Goal: Task Accomplishment & Management: Use online tool/utility

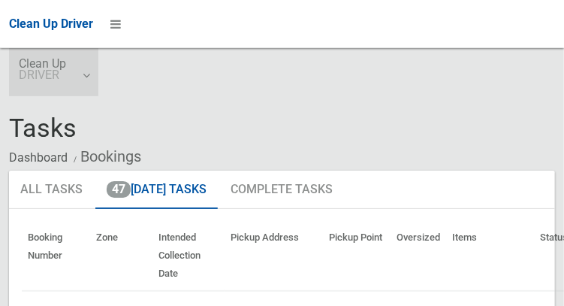
click at [81, 86] on link "Clean Up DRIVER" at bounding box center [53, 72] width 89 height 48
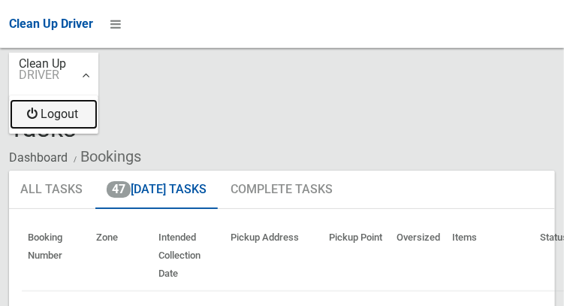
click at [51, 124] on link "Logout" at bounding box center [54, 114] width 88 height 30
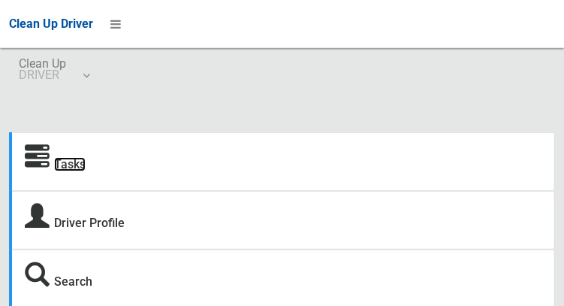
click at [65, 164] on link "Tasks" at bounding box center [70, 164] width 32 height 14
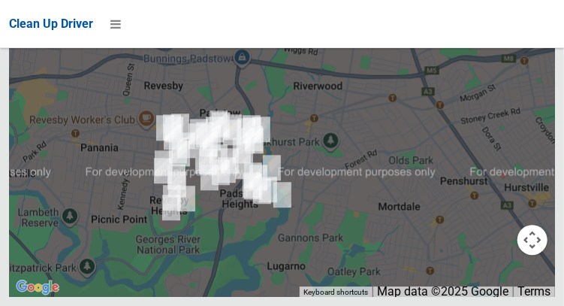
scroll to position [9631, 0]
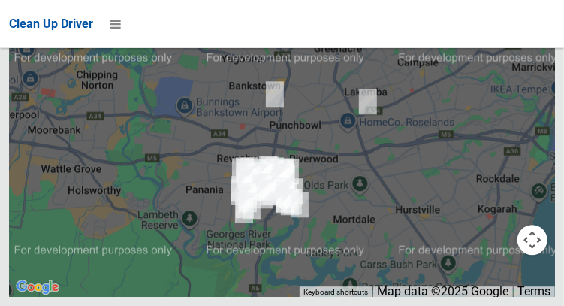
scroll to position [9876, 0]
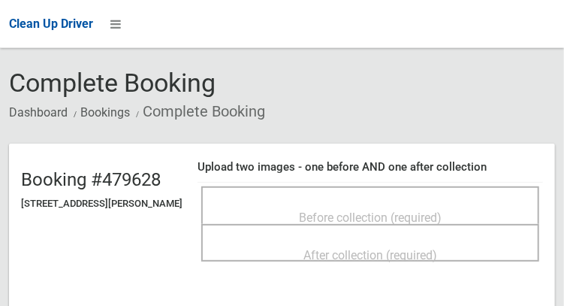
scroll to position [50, 0]
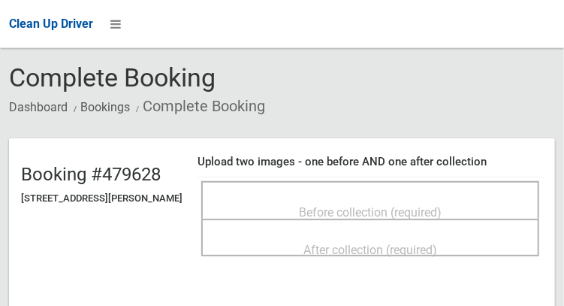
click at [504, 197] on div "Before collection (required)" at bounding box center [370, 211] width 305 height 28
click at [441, 205] on span "Before collection (required)" at bounding box center [370, 212] width 143 height 14
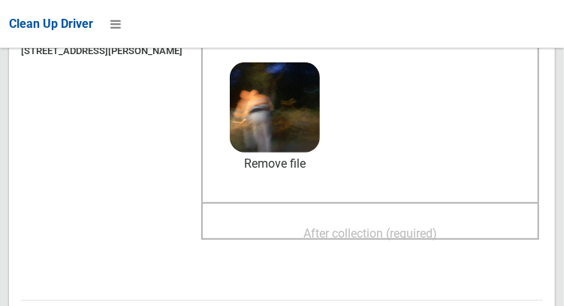
scroll to position [200, 0]
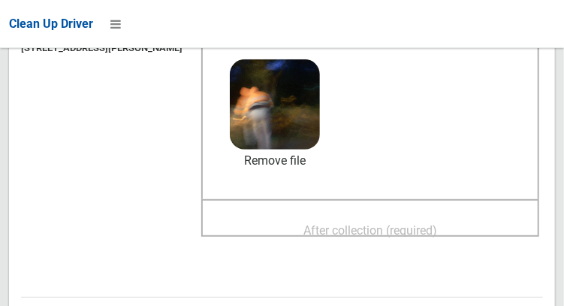
click at [437, 223] on span "After collection (required)" at bounding box center [370, 230] width 134 height 14
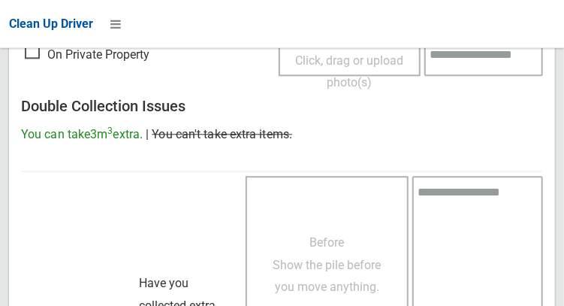
scroll to position [1355, 0]
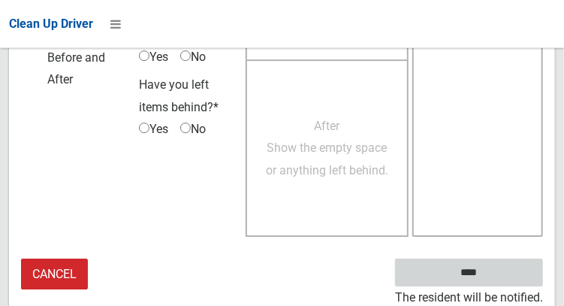
click at [491, 278] on input "****" at bounding box center [469, 272] width 148 height 28
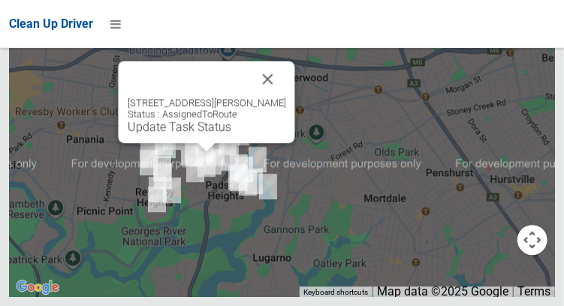
scroll to position [10276, 0]
click at [285, 97] on button "Close" at bounding box center [267, 79] width 36 height 36
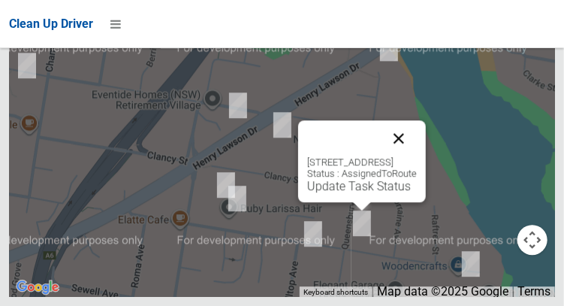
click at [417, 156] on button "Close" at bounding box center [399, 138] width 36 height 36
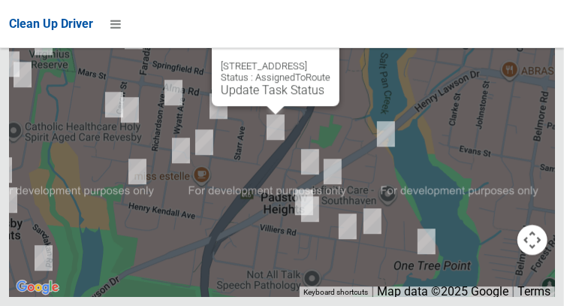
click at [330, 60] on button "Close" at bounding box center [312, 42] width 36 height 36
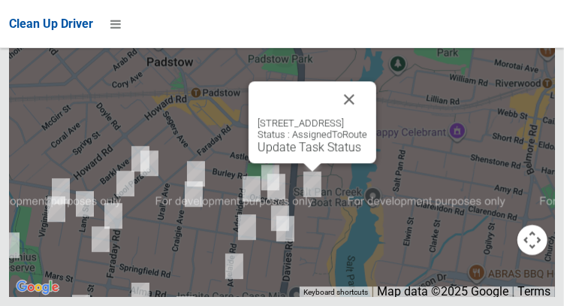
scroll to position [10274, 0]
click at [367, 117] on button "Close" at bounding box center [349, 99] width 36 height 36
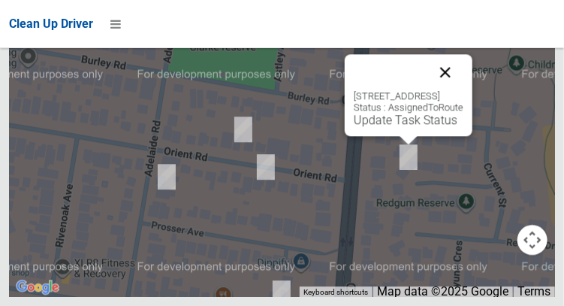
click at [463, 90] on button "Close" at bounding box center [445, 72] width 36 height 36
click at [400, 127] on link "Update Task Status" at bounding box center [406, 120] width 104 height 14
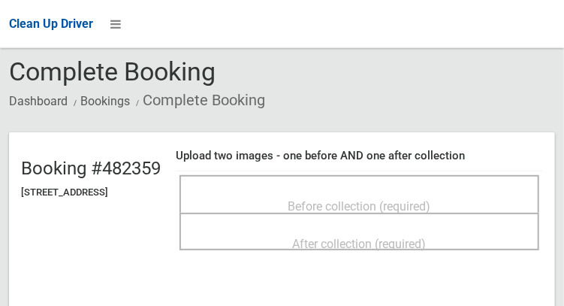
scroll to position [57, 0]
click at [355, 198] on span "Before collection (required)" at bounding box center [359, 205] width 143 height 14
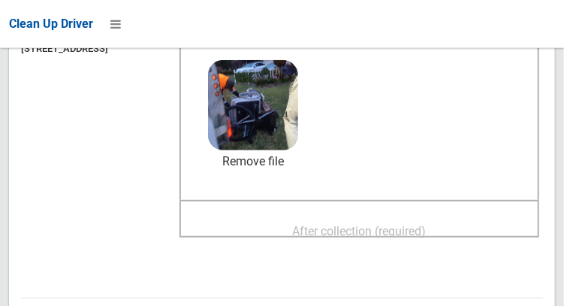
scroll to position [200, 0]
click at [426, 224] on span "After collection (required)" at bounding box center [360, 231] width 134 height 14
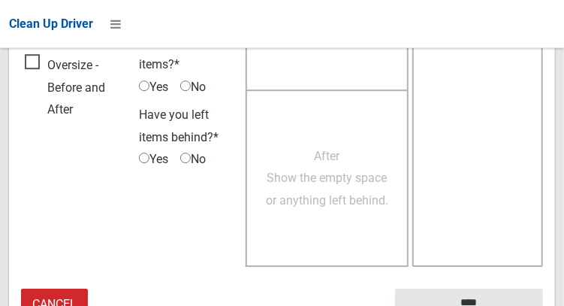
scroll to position [1355, 0]
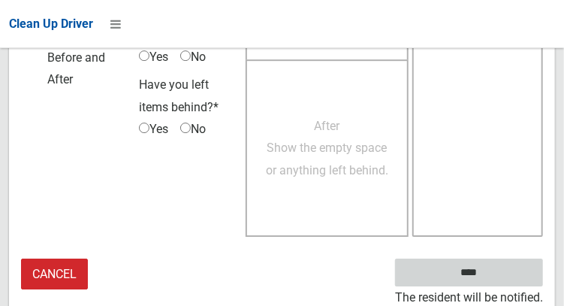
click at [491, 280] on input "****" at bounding box center [469, 272] width 148 height 28
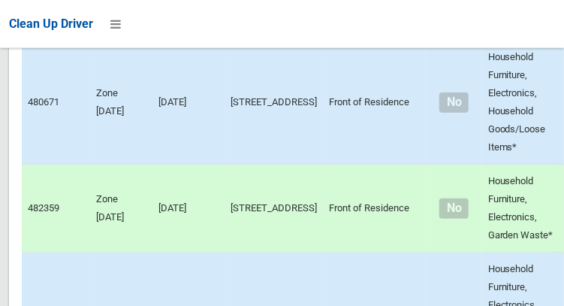
scroll to position [10276, 0]
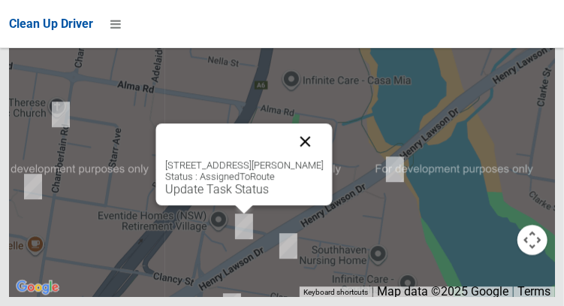
click at [323, 159] on button "Close" at bounding box center [305, 141] width 36 height 36
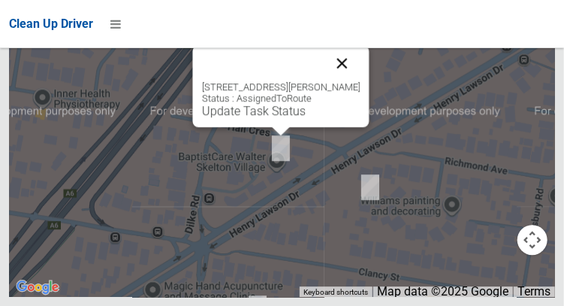
click at [360, 81] on button "Close" at bounding box center [342, 63] width 36 height 36
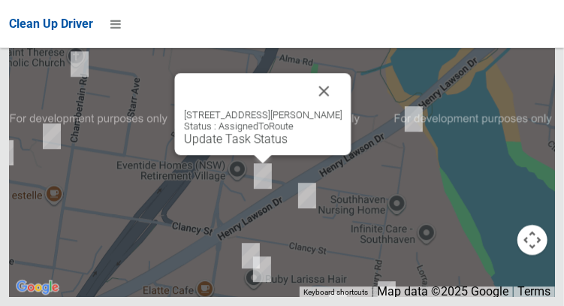
click at [235, 155] on div "967 Henry Lawson Drive, PADSTOW HEIGHTS NSW 2211 Status : AssignedToRoute Updat…" at bounding box center [262, 114] width 176 height 82
click at [220, 146] on link "Update Task Status" at bounding box center [235, 138] width 104 height 14
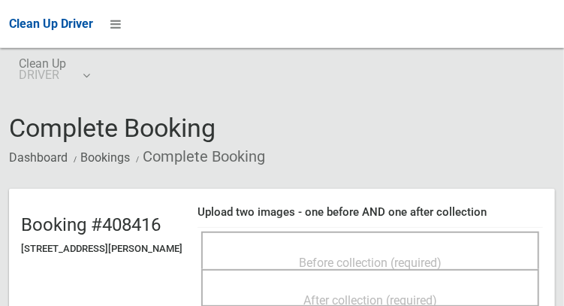
click at [363, 268] on span "Before collection (required)" at bounding box center [370, 262] width 143 height 14
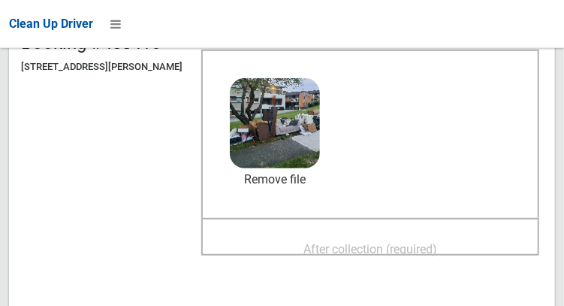
scroll to position [185, 0]
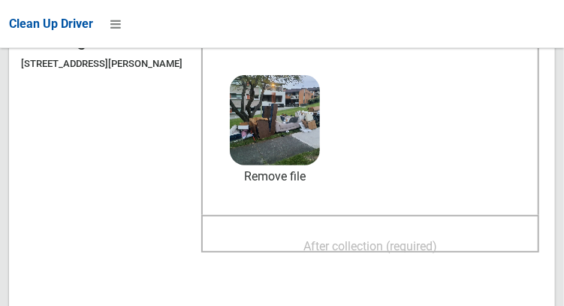
click at [437, 251] on span "After collection (required)" at bounding box center [370, 246] width 134 height 14
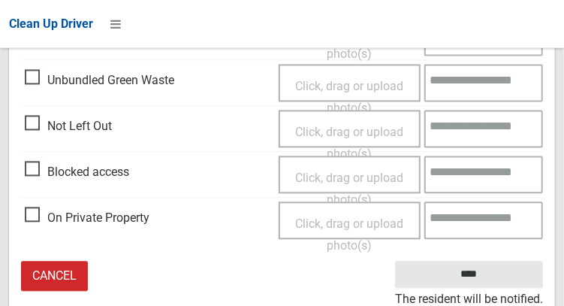
scroll to position [914, 0]
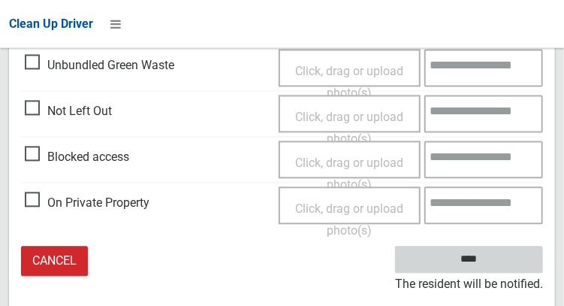
click at [491, 273] on input "****" at bounding box center [469, 259] width 148 height 28
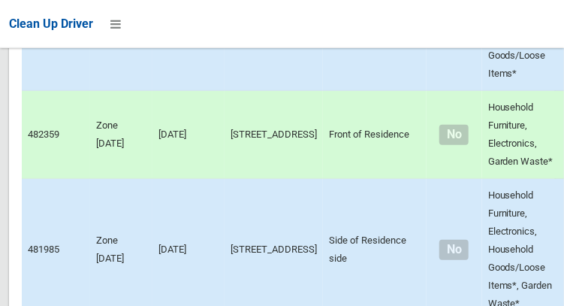
scroll to position [10276, 0]
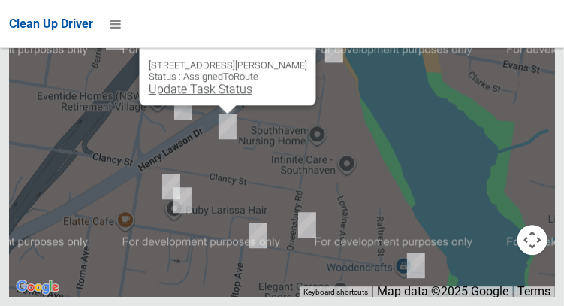
click at [185, 96] on link "Update Task Status" at bounding box center [200, 89] width 104 height 14
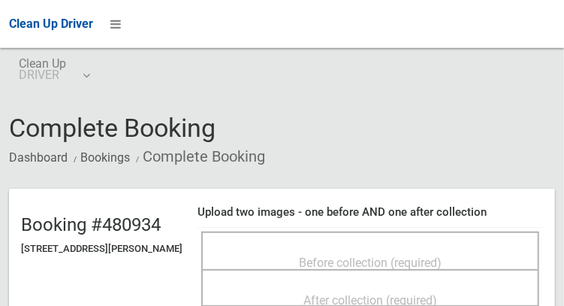
click at [393, 260] on div "Before collection (required)" at bounding box center [370, 262] width 305 height 28
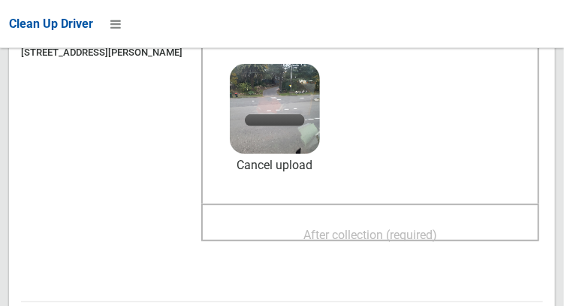
scroll to position [232, 0]
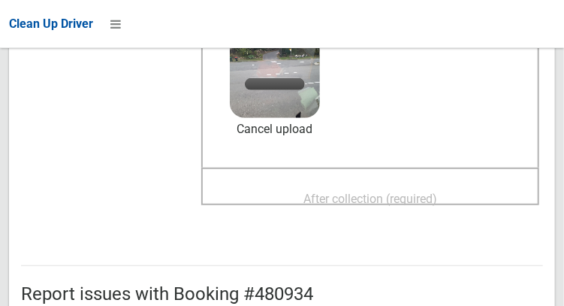
click at [437, 203] on span "After collection (required)" at bounding box center [370, 198] width 134 height 14
click at [415, 206] on span "After collection (required)" at bounding box center [370, 198] width 134 height 14
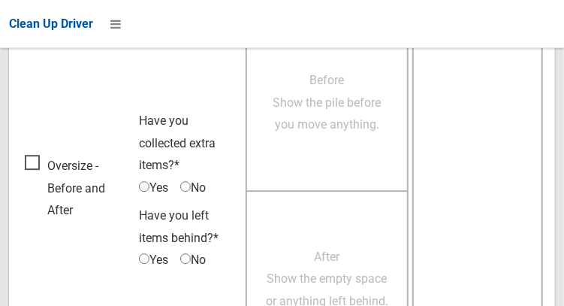
scroll to position [1368, 0]
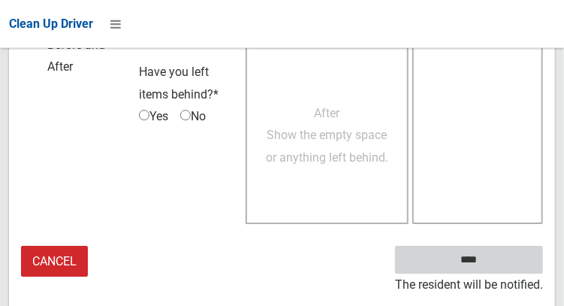
click at [491, 273] on input "****" at bounding box center [469, 259] width 148 height 28
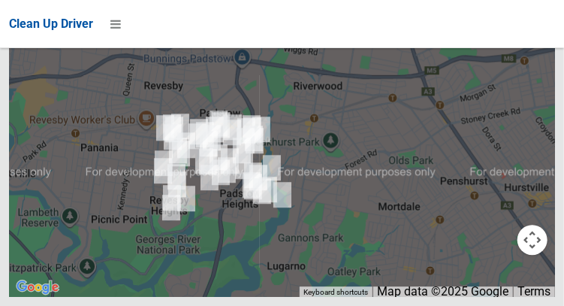
scroll to position [10276, 0]
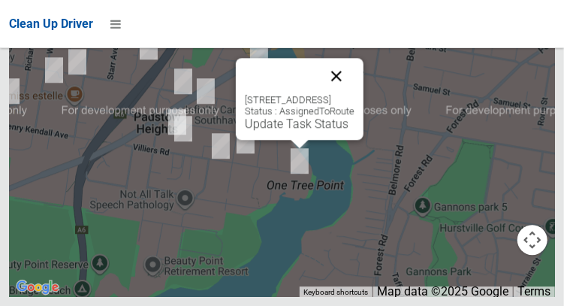
click at [354, 94] on button "Close" at bounding box center [336, 76] width 36 height 36
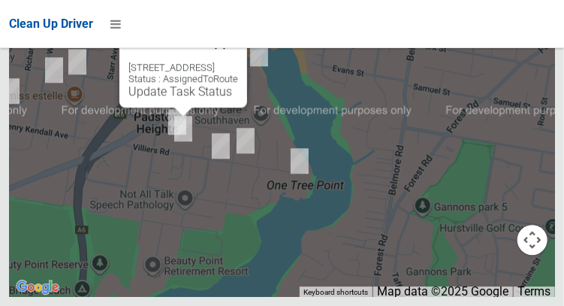
click at [238, 62] on button "Close" at bounding box center [220, 44] width 36 height 36
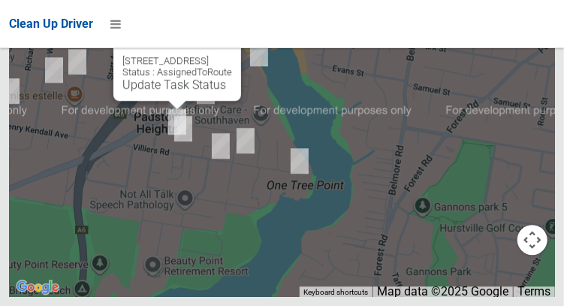
click at [232, 55] on button "Close" at bounding box center [214, 37] width 36 height 36
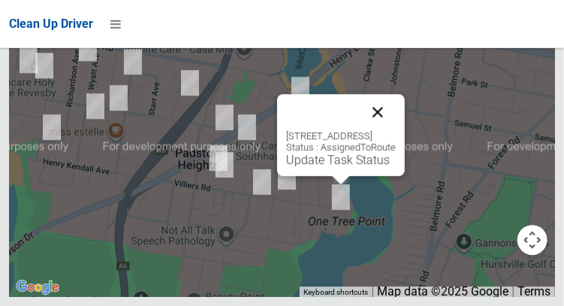
click at [396, 130] on button "Close" at bounding box center [378, 112] width 36 height 36
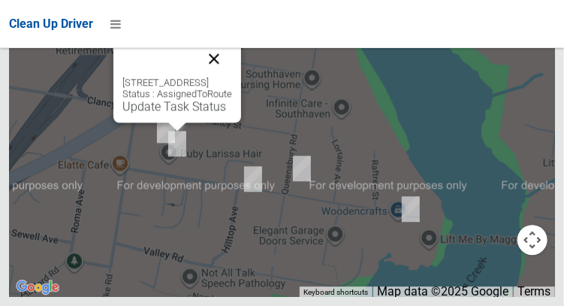
click at [232, 77] on button "Close" at bounding box center [214, 59] width 36 height 36
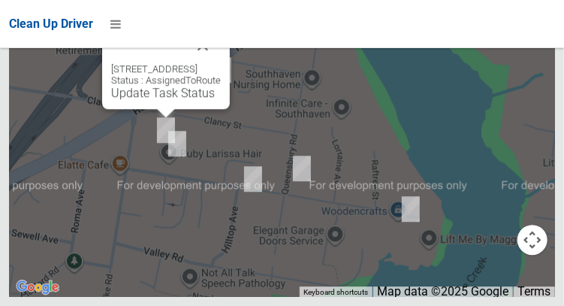
click at [143, 109] on div "[STREET_ADDRESS] Status : AssignedToRoute Update Task Status" at bounding box center [166, 68] width 128 height 82
click at [152, 100] on link "Update Task Status" at bounding box center [163, 93] width 104 height 14
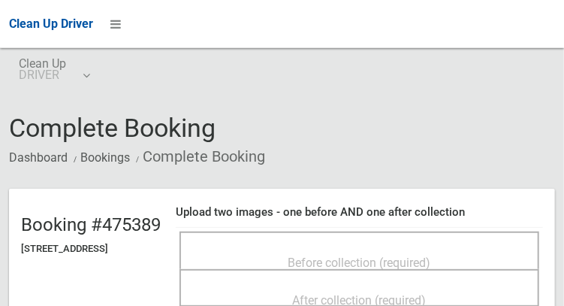
click at [342, 255] on span "Before collection (required)" at bounding box center [359, 262] width 143 height 14
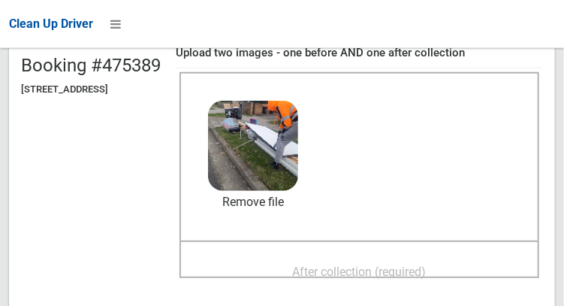
scroll to position [164, 0]
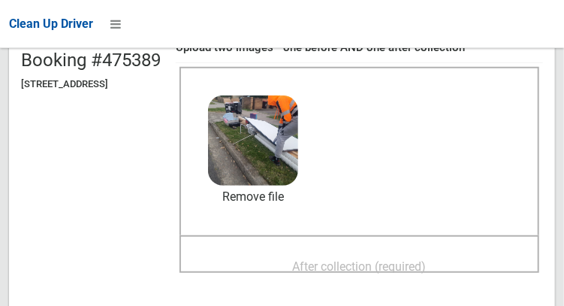
click at [429, 251] on div "After collection (required)" at bounding box center [359, 265] width 327 height 28
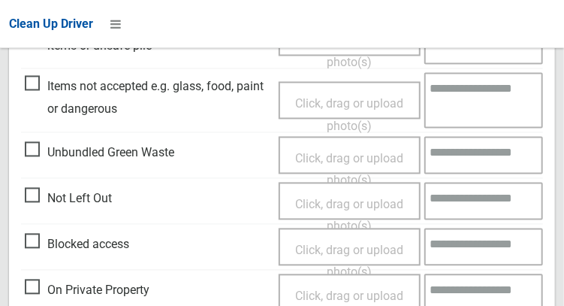
scroll to position [902, 0]
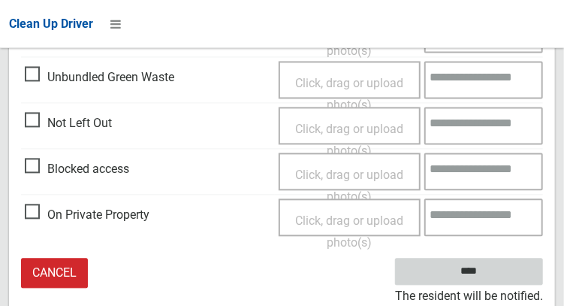
click at [491, 278] on input "****" at bounding box center [469, 272] width 148 height 28
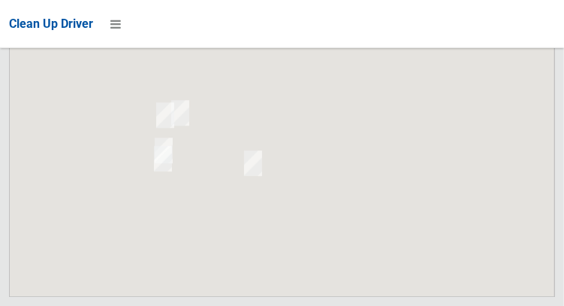
scroll to position [10276, 0]
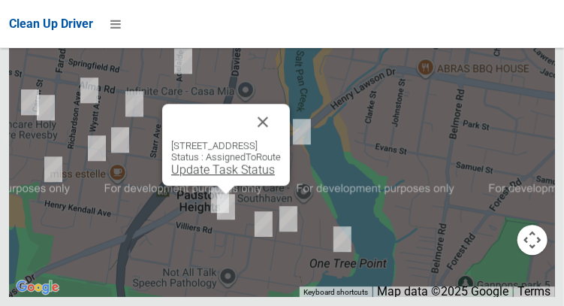
click at [206, 176] on link "Update Task Status" at bounding box center [223, 169] width 104 height 14
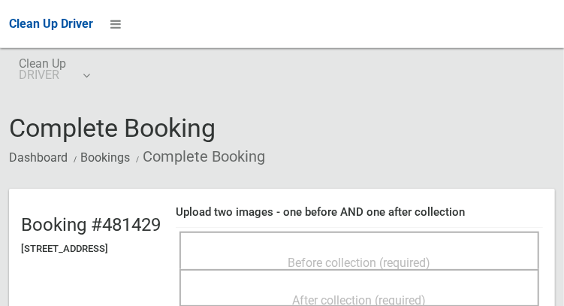
click at [372, 255] on span "Before collection (required)" at bounding box center [359, 262] width 143 height 14
click at [358, 248] on div "Before collection (required)" at bounding box center [359, 262] width 327 height 28
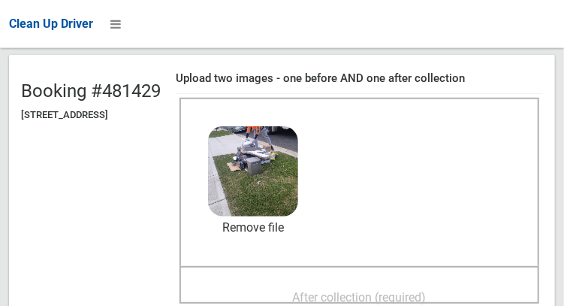
scroll to position [146, 0]
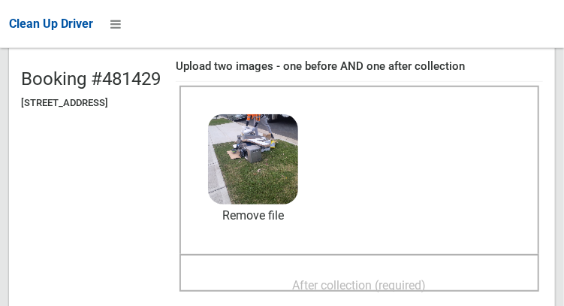
click at [426, 278] on span "After collection (required)" at bounding box center [360, 285] width 134 height 14
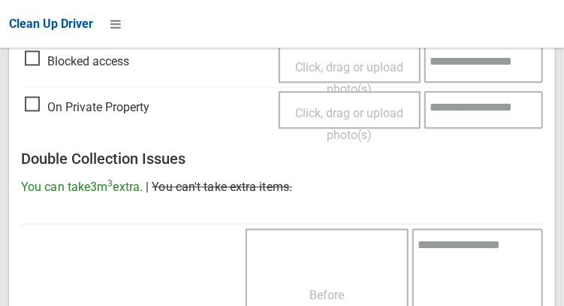
scroll to position [1355, 0]
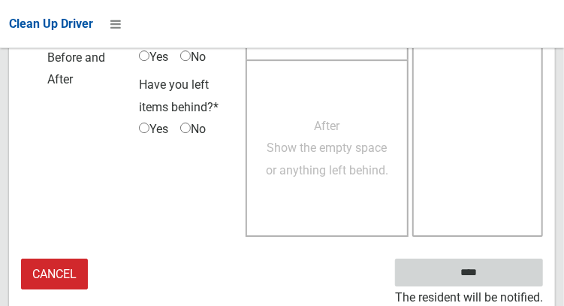
click at [498, 276] on input "****" at bounding box center [469, 272] width 148 height 28
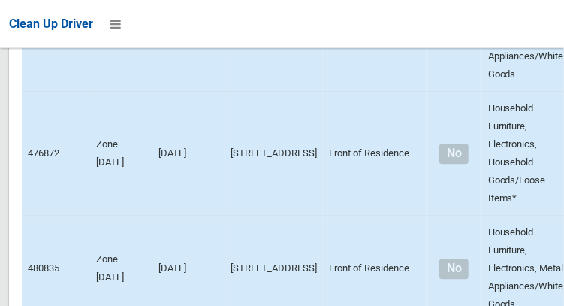
scroll to position [10276, 0]
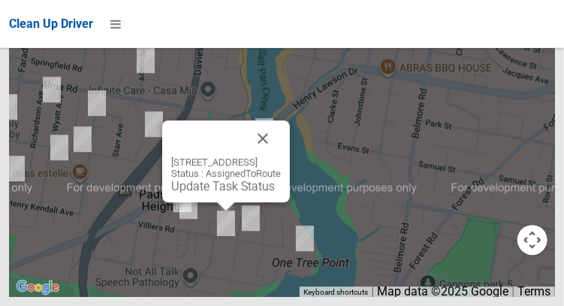
click at [195, 202] on div "[STREET_ADDRESS] Status : AssignedToRoute Update Task Status" at bounding box center [226, 161] width 128 height 82
click at [197, 193] on link "Update Task Status" at bounding box center [223, 186] width 104 height 14
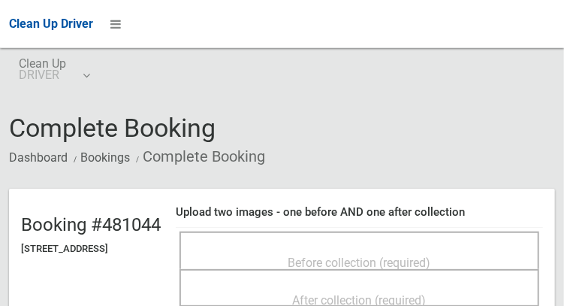
click at [402, 255] on span "Before collection (required)" at bounding box center [359, 262] width 143 height 14
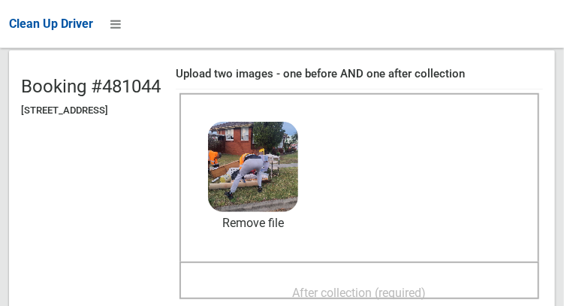
scroll to position [147, 0]
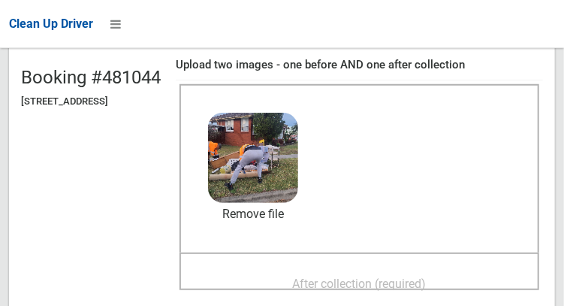
click at [426, 276] on span "After collection (required)" at bounding box center [360, 283] width 134 height 14
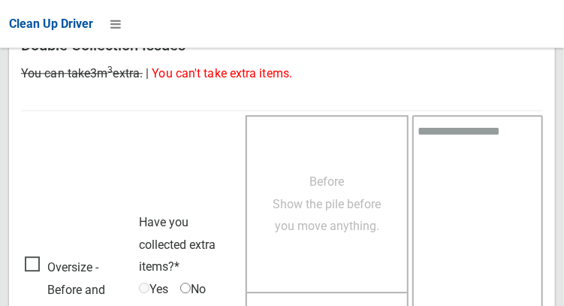
scroll to position [1355, 0]
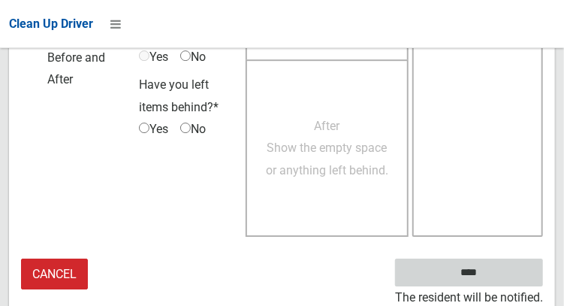
click at [491, 278] on input "****" at bounding box center [469, 272] width 148 height 28
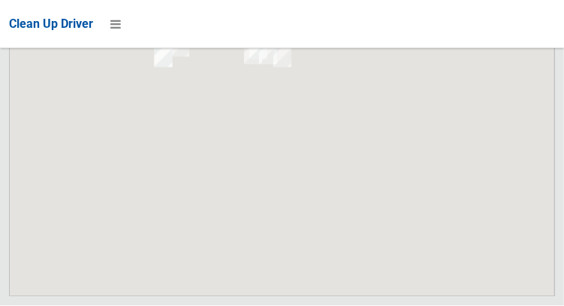
scroll to position [10276, 0]
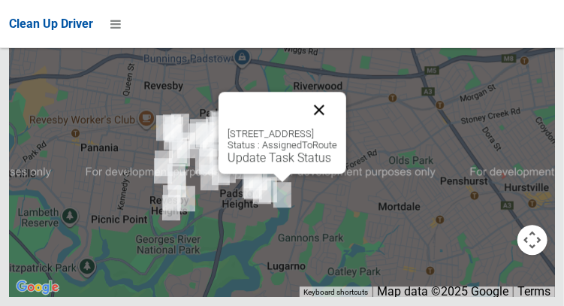
click at [337, 128] on button "Close" at bounding box center [319, 110] width 36 height 36
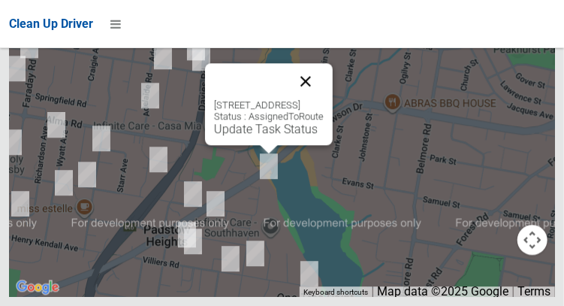
click at [324, 99] on button "Close" at bounding box center [305, 81] width 36 height 36
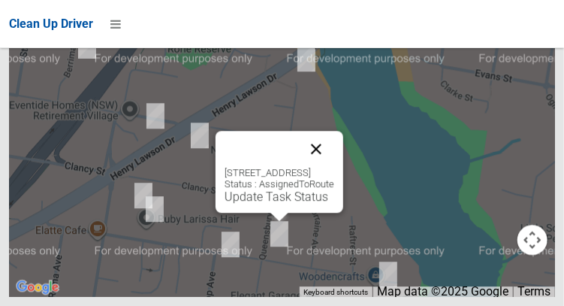
click at [334, 167] on button "Close" at bounding box center [316, 149] width 36 height 36
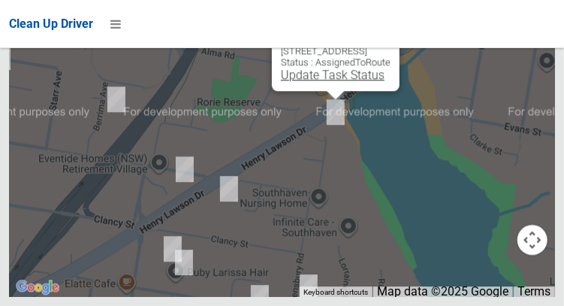
click at [306, 82] on link "Update Task Status" at bounding box center [333, 75] width 104 height 14
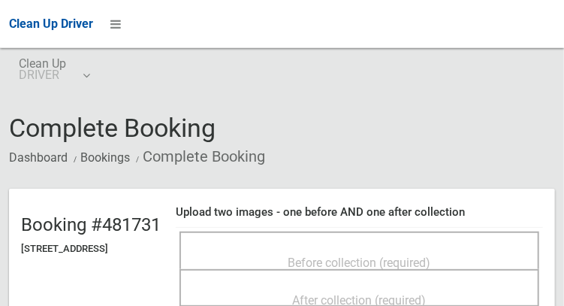
click at [385, 258] on span "Before collection (required)" at bounding box center [359, 262] width 143 height 14
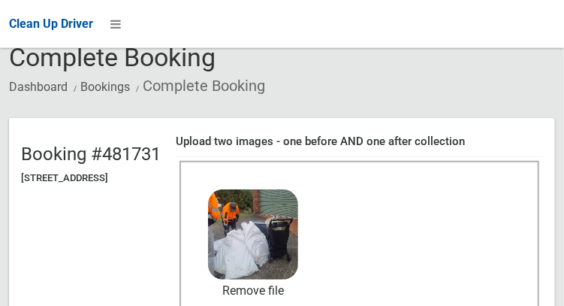
scroll to position [108, 0]
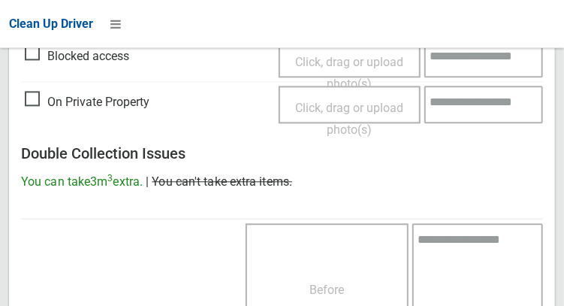
scroll to position [1355, 0]
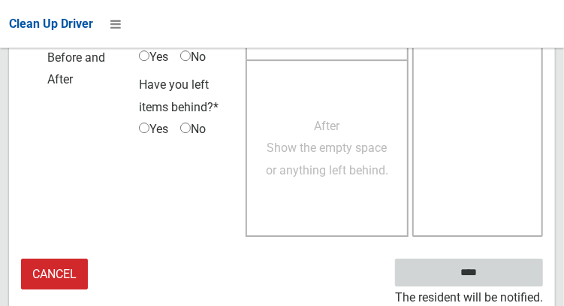
click at [491, 279] on input "****" at bounding box center [469, 272] width 148 height 28
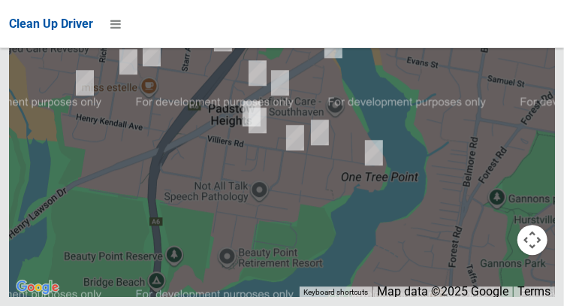
scroll to position [10276, 0]
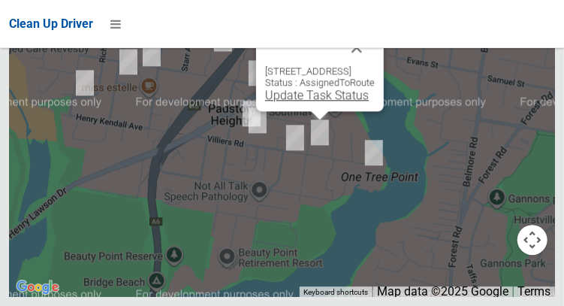
click at [290, 102] on link "Update Task Status" at bounding box center [317, 95] width 104 height 14
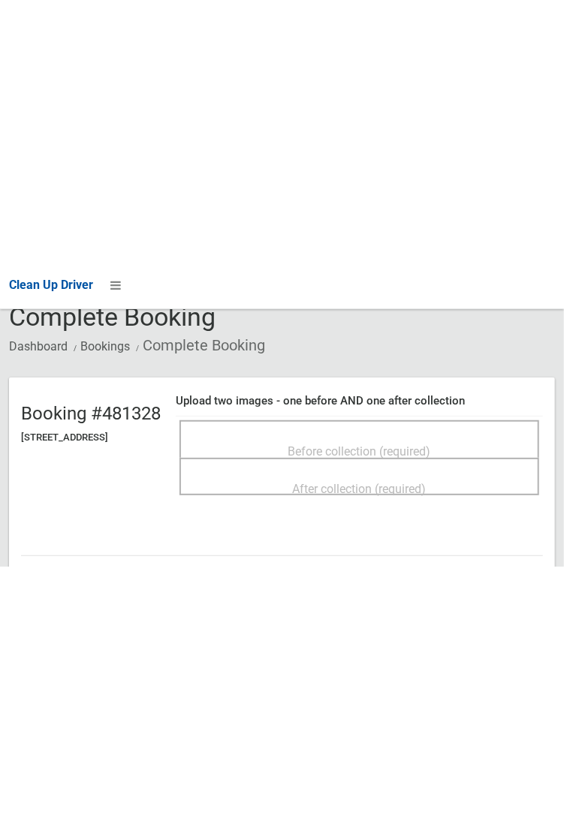
scroll to position [80, 0]
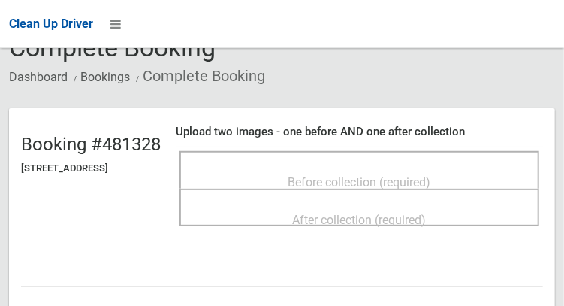
click at [429, 175] on span "Before collection (required)" at bounding box center [359, 182] width 143 height 14
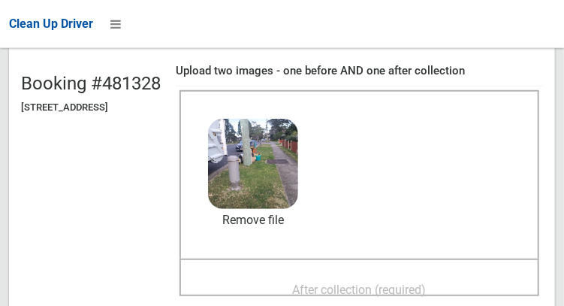
scroll to position [148, 0]
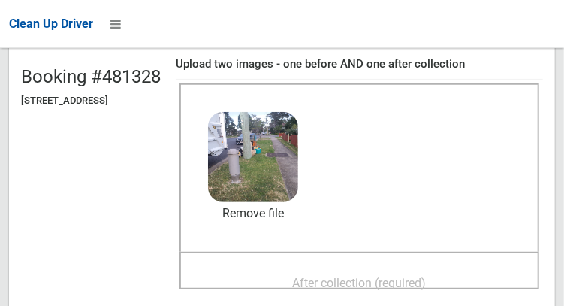
click at [426, 275] on span "After collection (required)" at bounding box center [360, 282] width 134 height 14
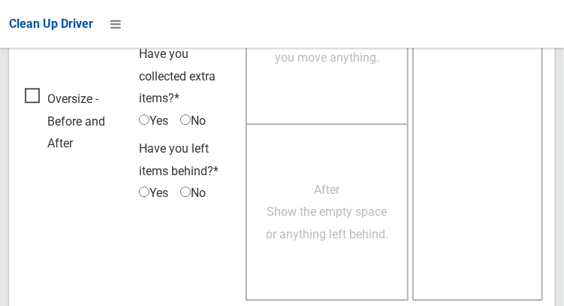
scroll to position [1355, 0]
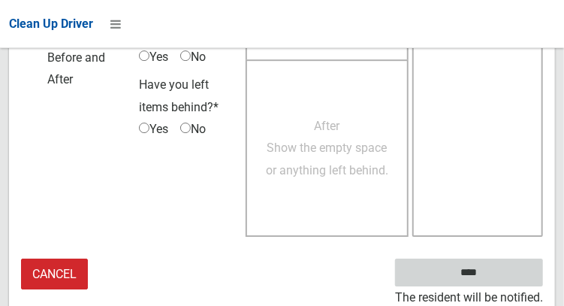
click at [491, 274] on input "****" at bounding box center [469, 272] width 148 height 28
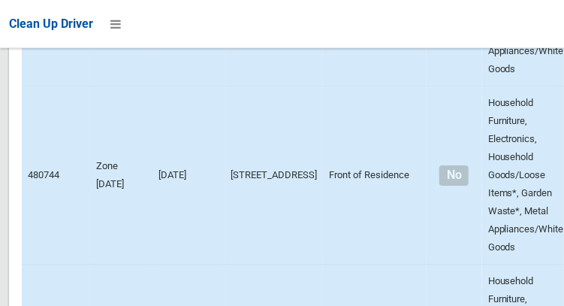
scroll to position [10276, 0]
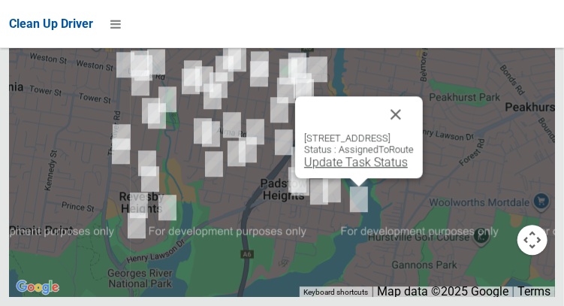
click at [341, 169] on link "Update Task Status" at bounding box center [356, 162] width 104 height 14
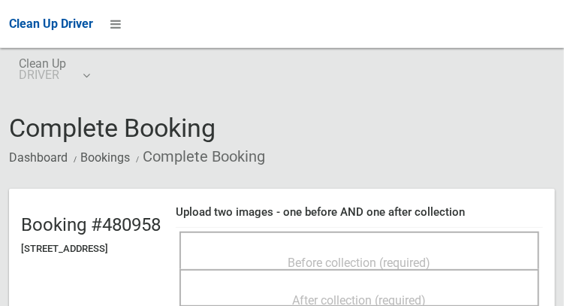
click at [431, 255] on span "Before collection (required)" at bounding box center [359, 262] width 143 height 14
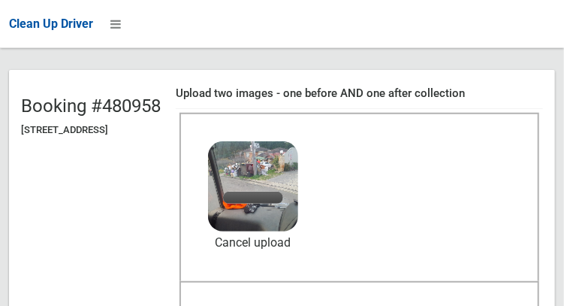
scroll to position [120, 0]
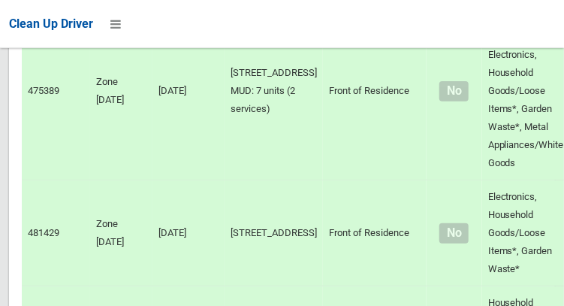
scroll to position [1822, 0]
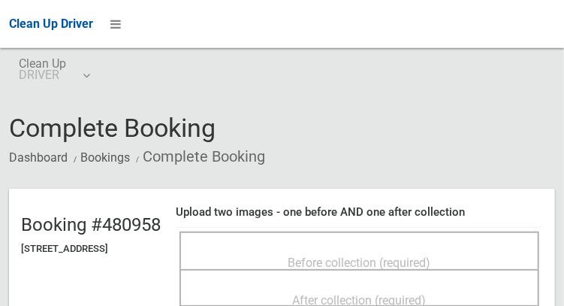
click at [431, 255] on span "Before collection (required)" at bounding box center [359, 262] width 143 height 14
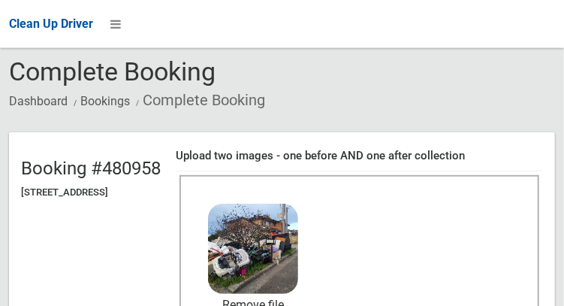
scroll to position [110, 0]
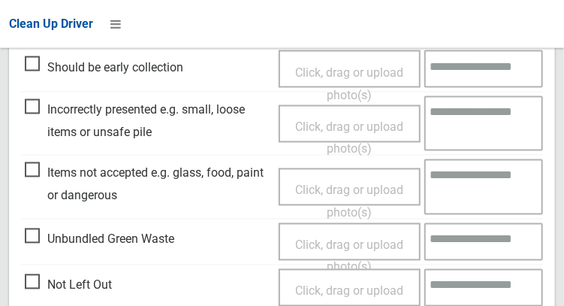
scroll to position [742, 0]
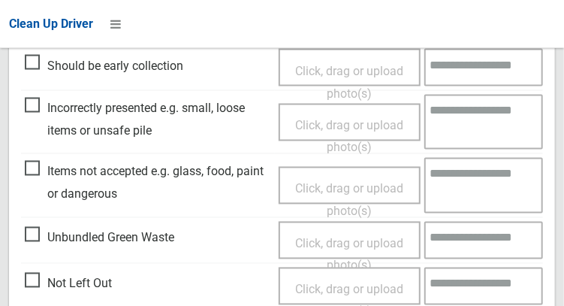
click at [41, 175] on span "Items not accepted e.g. glass, food, paint or dangerous" at bounding box center [148, 183] width 246 height 44
click at [354, 190] on span "Click, drag or upload photo(s)" at bounding box center [349, 200] width 108 height 37
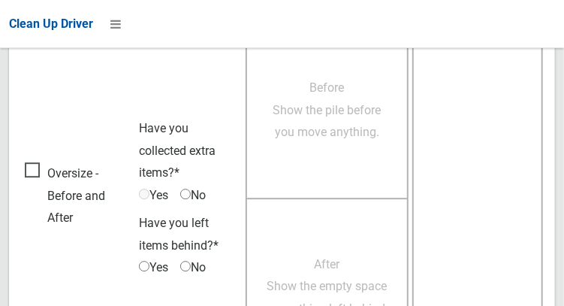
scroll to position [1355, 0]
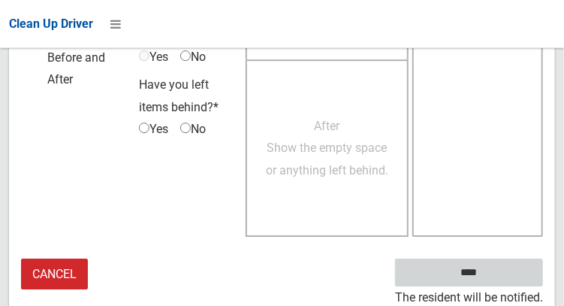
click at [491, 281] on input "****" at bounding box center [469, 272] width 148 height 28
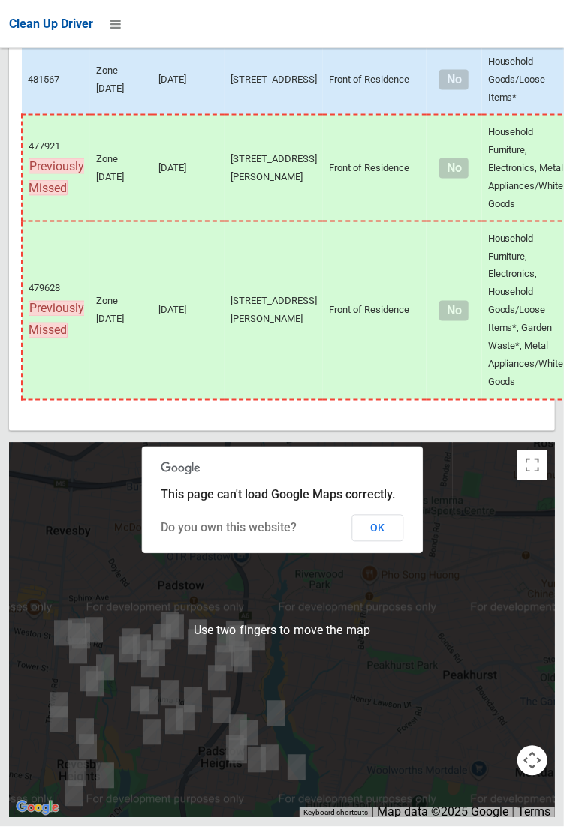
scroll to position [9734, 0]
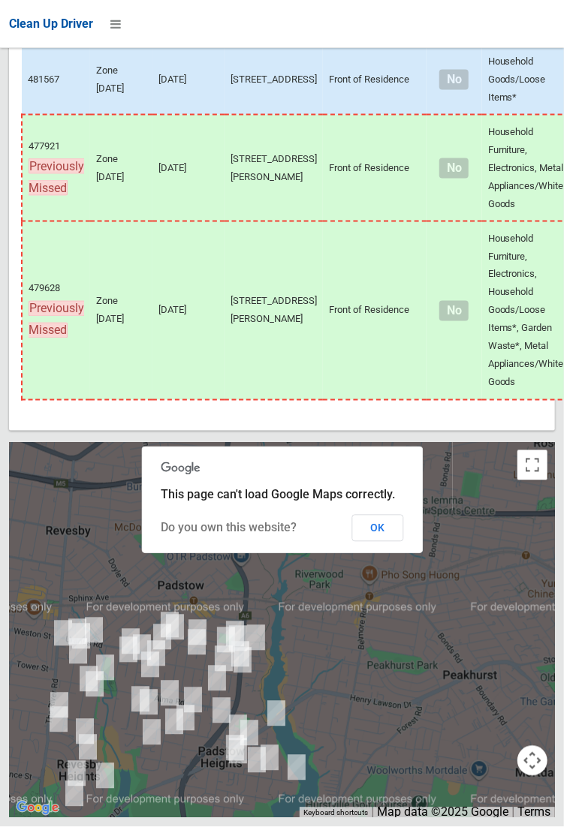
click at [76, 305] on div at bounding box center [282, 630] width 546 height 375
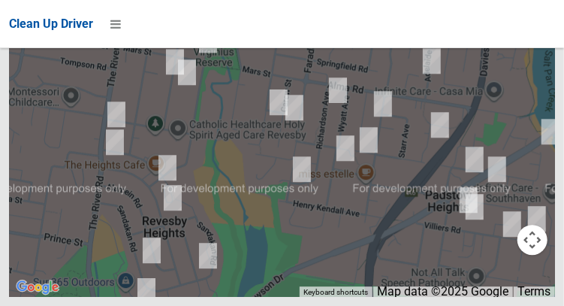
scroll to position [10276, 0]
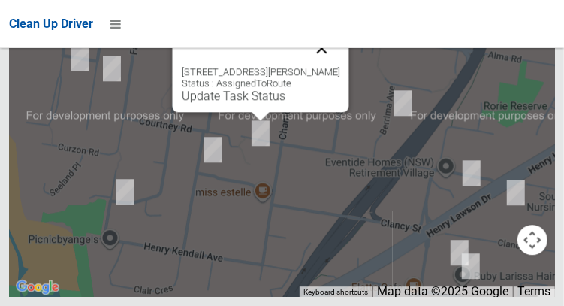
click at [328, 66] on button "Close" at bounding box center [321, 48] width 36 height 36
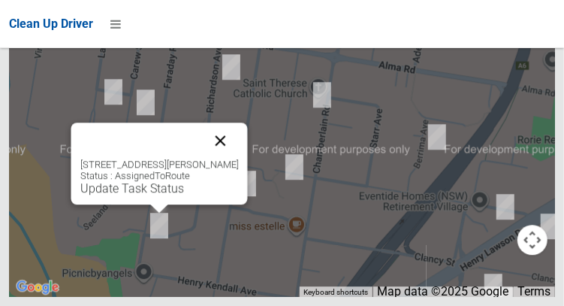
click at [238, 158] on button "Close" at bounding box center [220, 140] width 36 height 36
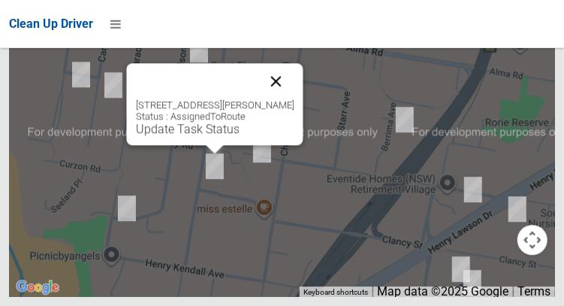
click at [293, 99] on button "Close" at bounding box center [275, 81] width 36 height 36
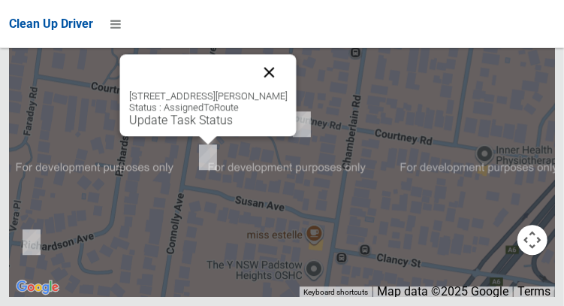
click at [287, 90] on button "Close" at bounding box center [269, 72] width 36 height 36
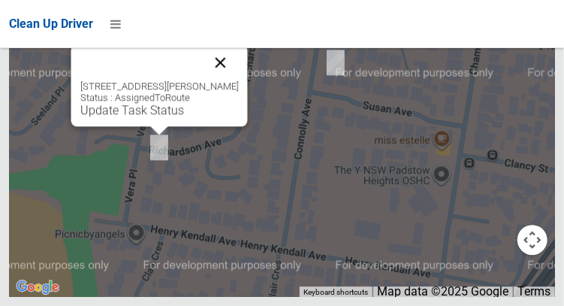
click at [233, 80] on button "Close" at bounding box center [220, 62] width 36 height 36
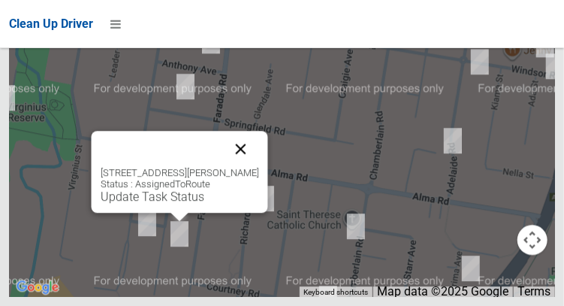
click at [242, 167] on button "Close" at bounding box center [240, 149] width 36 height 36
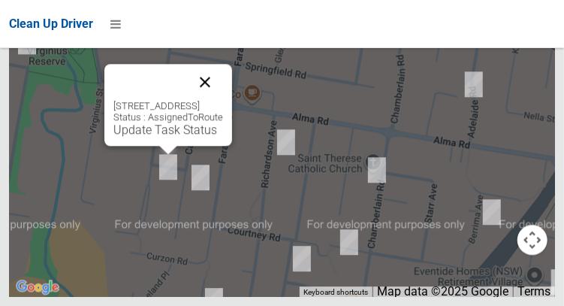
click at [223, 100] on button "Close" at bounding box center [205, 82] width 36 height 36
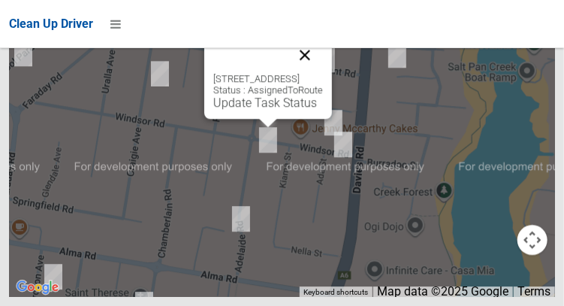
click at [323, 73] on button "Close" at bounding box center [305, 55] width 36 height 36
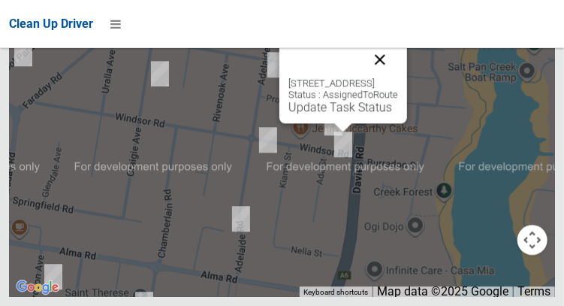
click at [398, 77] on button "Close" at bounding box center [380, 59] width 36 height 36
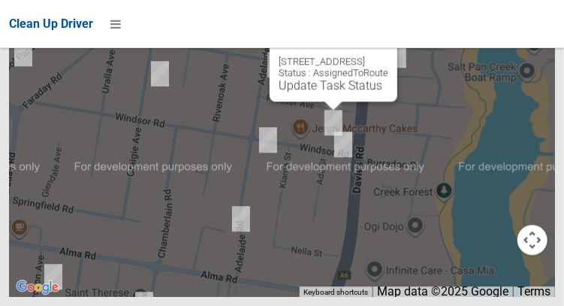
click at [388, 56] on button "Close" at bounding box center [370, 38] width 36 height 36
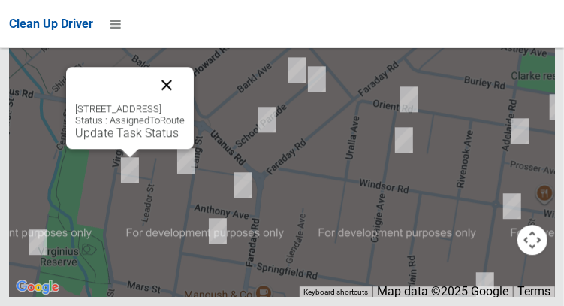
click at [185, 103] on button "Close" at bounding box center [167, 85] width 36 height 36
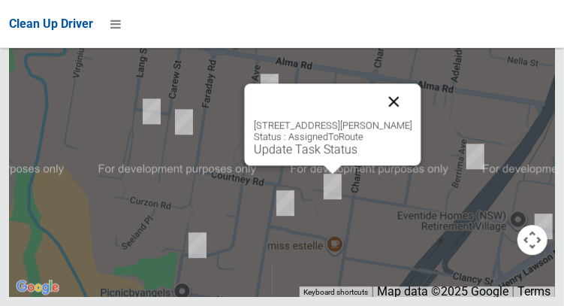
click at [403, 119] on button "Close" at bounding box center [393, 101] width 36 height 36
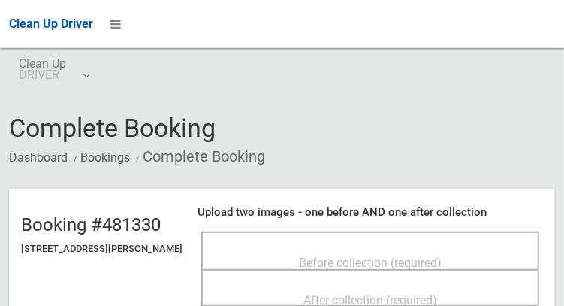
click at [366, 255] on span "Before collection (required)" at bounding box center [370, 262] width 143 height 14
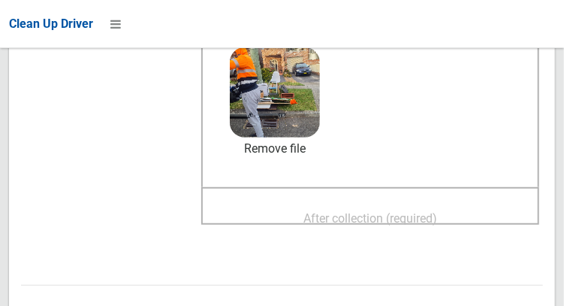
scroll to position [212, 0]
click at [431, 216] on span "After collection (required)" at bounding box center [370, 218] width 134 height 14
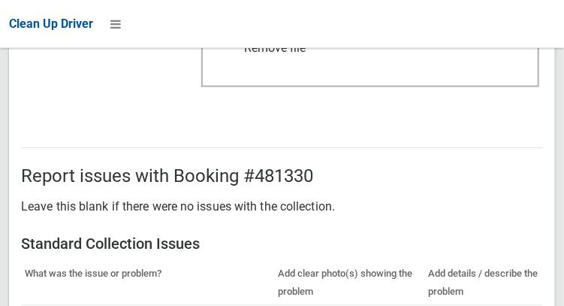
scroll to position [1355, 0]
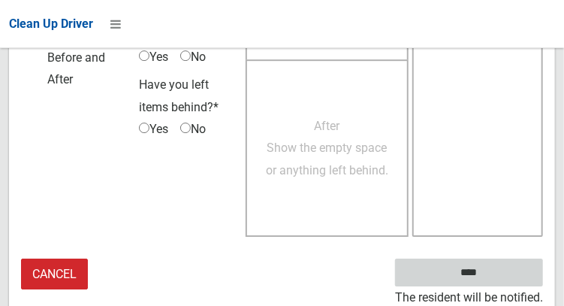
click at [503, 273] on input "****" at bounding box center [469, 272] width 148 height 28
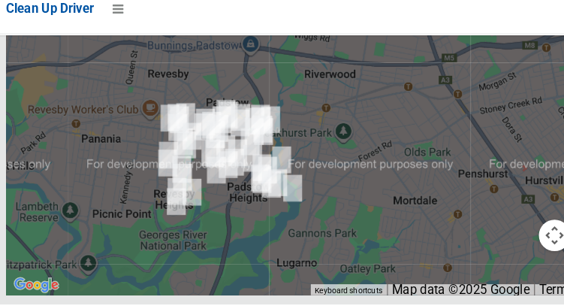
scroll to position [10070, 0]
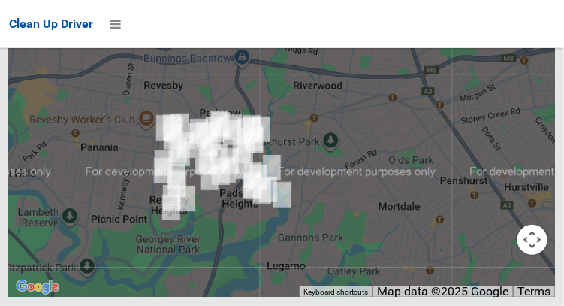
click at [393, 20] on button "OK" at bounding box center [377, 6] width 52 height 27
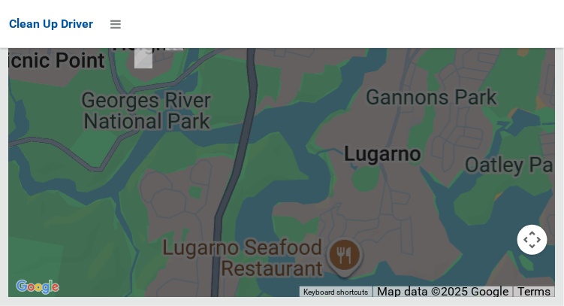
scroll to position [10215, 0]
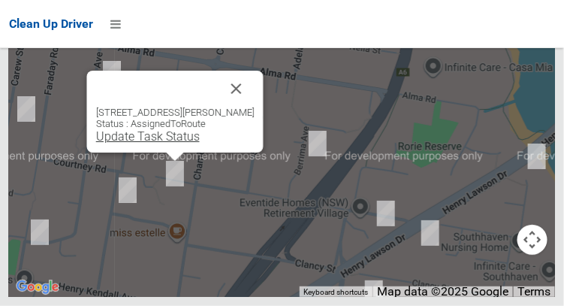
click at [176, 143] on link "Update Task Status" at bounding box center [147, 136] width 104 height 14
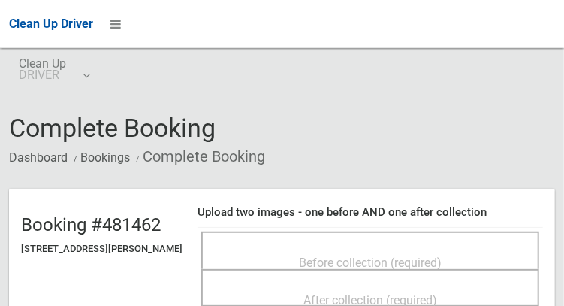
click at [363, 255] on span "Before collection (required)" at bounding box center [370, 262] width 143 height 14
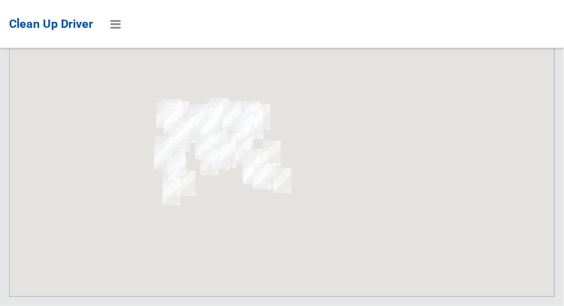
scroll to position [10215, 0]
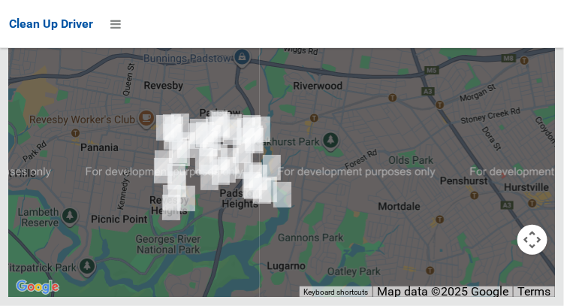
click at [393, 20] on button "OK" at bounding box center [377, 6] width 52 height 27
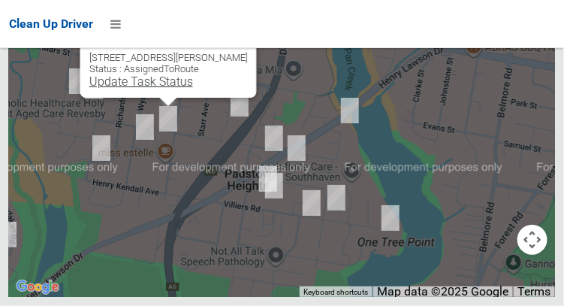
click at [173, 89] on link "Update Task Status" at bounding box center [141, 81] width 104 height 14
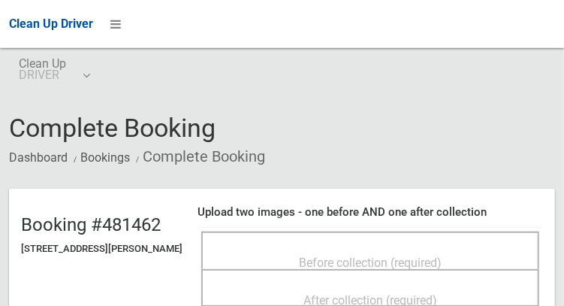
click at [421, 259] on span "Before collection (required)" at bounding box center [370, 262] width 143 height 14
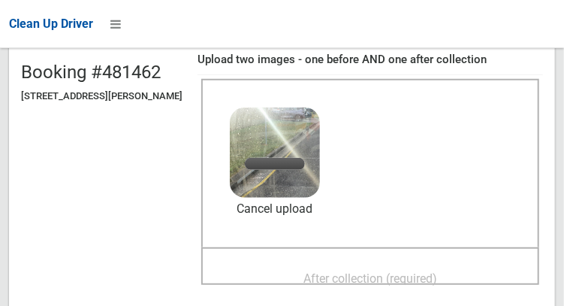
scroll to position [164, 0]
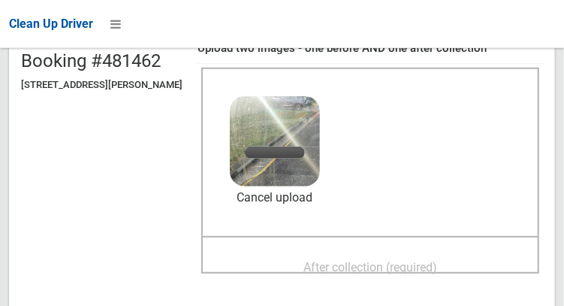
click at [437, 260] on span "After collection (required)" at bounding box center [370, 267] width 134 height 14
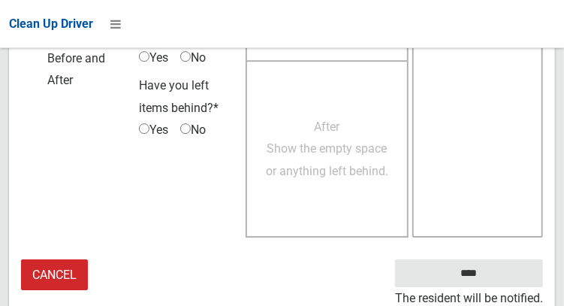
scroll to position [1355, 0]
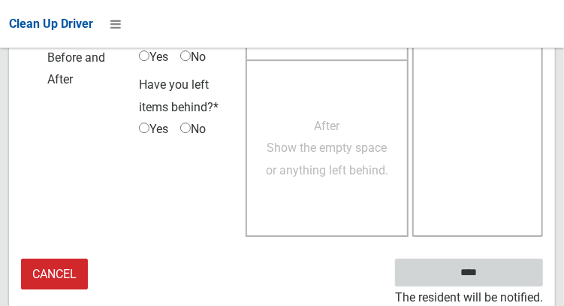
click at [496, 279] on input "****" at bounding box center [469, 272] width 148 height 28
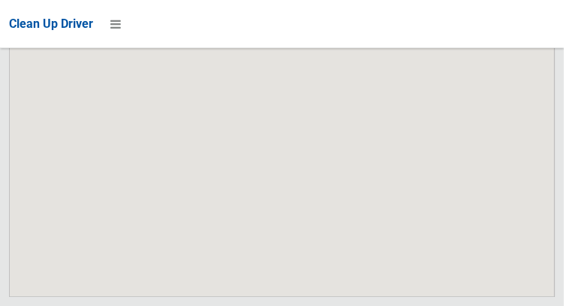
scroll to position [10276, 0]
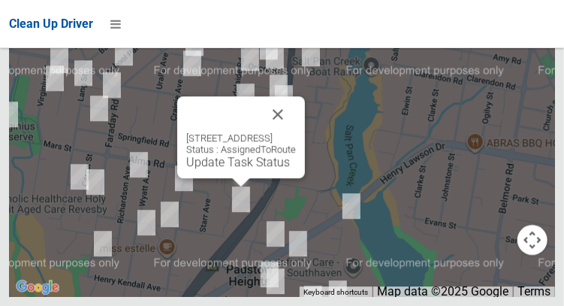
click at [233, 178] on div "33a Berrima Avenue, PADSTOW NSW 2211 Status : AssignedToRoute Update Task Status" at bounding box center [241, 137] width 128 height 82
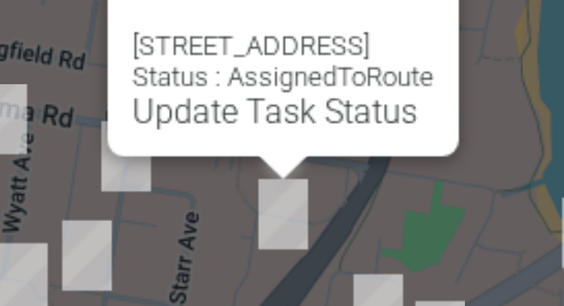
click at [296, 132] on button "Close" at bounding box center [278, 114] width 36 height 36
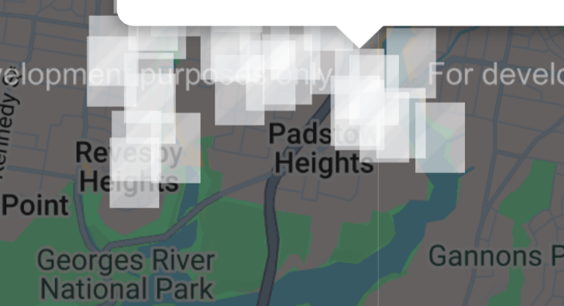
click at [275, 140] on div at bounding box center [268, 135] width 19 height 9
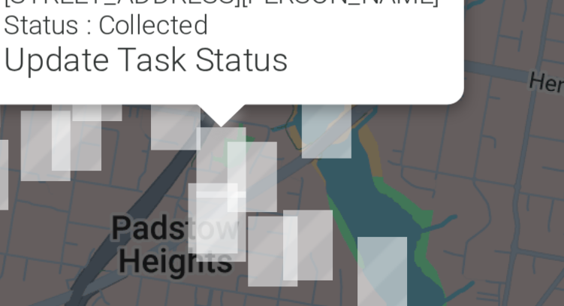
scroll to position [10272, 0]
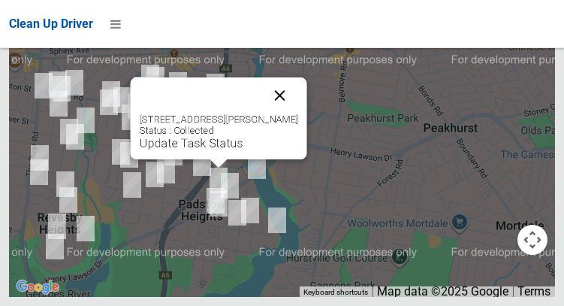
click at [297, 113] on button "Close" at bounding box center [279, 95] width 36 height 36
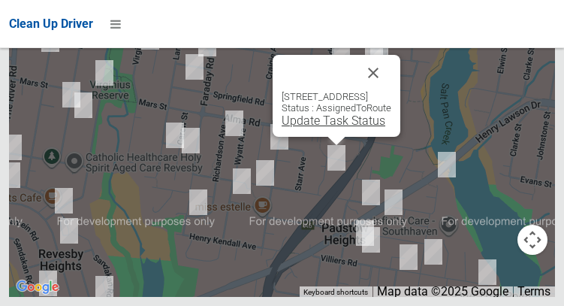
click at [313, 128] on link "Update Task Status" at bounding box center [333, 120] width 104 height 14
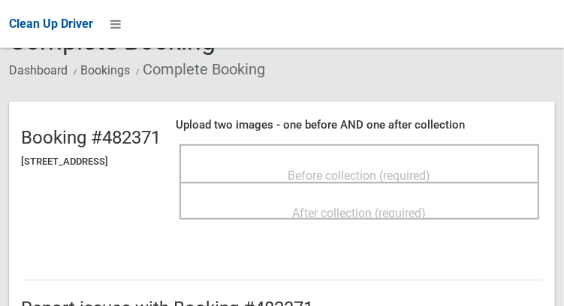
scroll to position [95, 0]
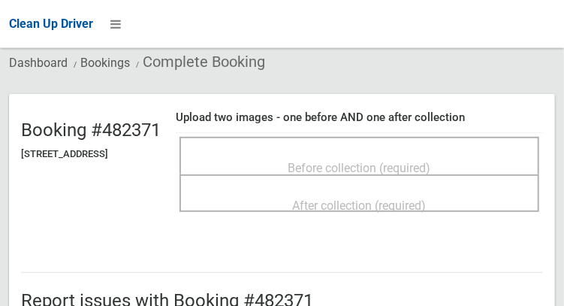
click at [431, 161] on span "Before collection (required)" at bounding box center [359, 168] width 143 height 14
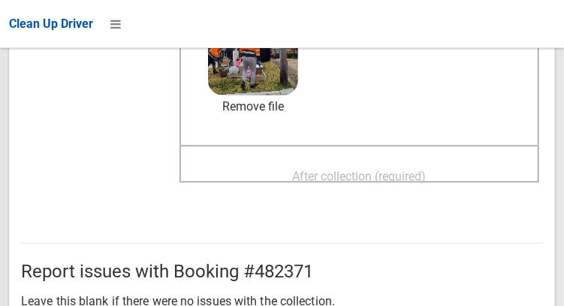
scroll to position [255, 0]
click at [426, 168] on span "After collection (required)" at bounding box center [360, 175] width 134 height 14
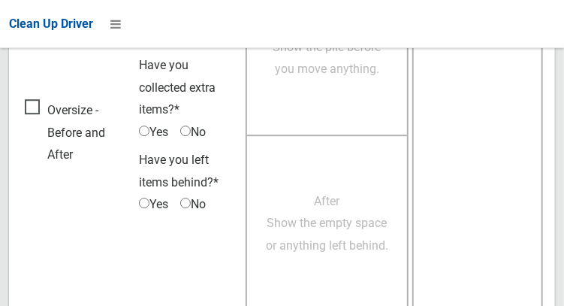
scroll to position [1355, 0]
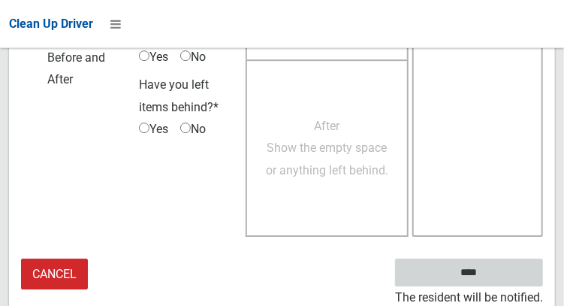
click at [491, 279] on input "****" at bounding box center [469, 272] width 148 height 28
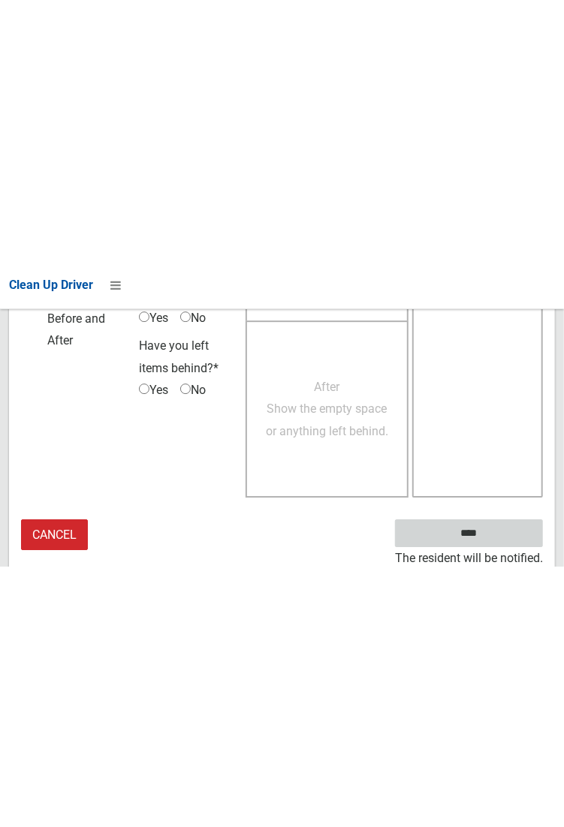
scroll to position [867, 0]
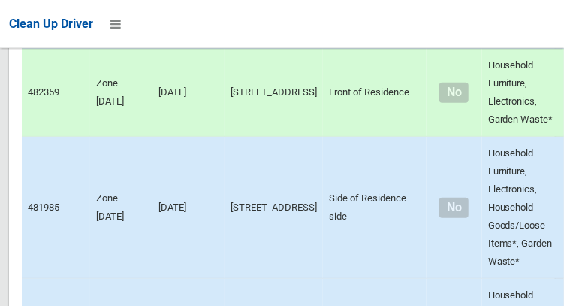
scroll to position [10276, 0]
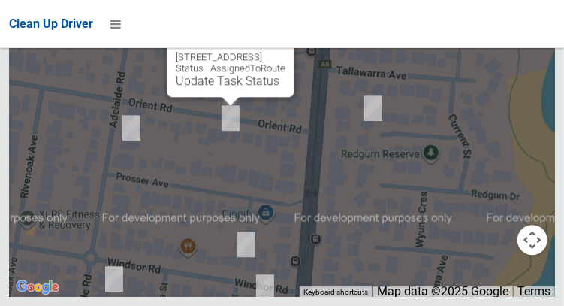
click at [285, 51] on button "Close" at bounding box center [267, 33] width 36 height 36
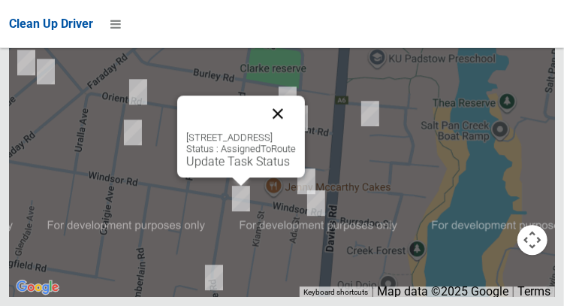
click at [296, 131] on button "Close" at bounding box center [278, 113] width 36 height 36
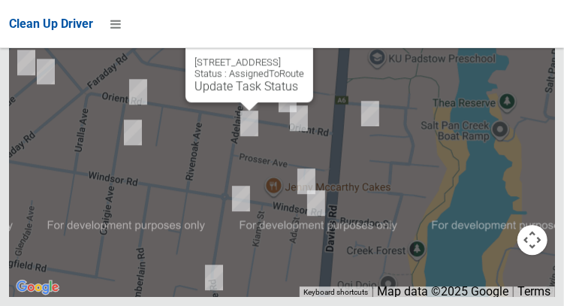
click at [304, 56] on button "Close" at bounding box center [286, 38] width 36 height 36
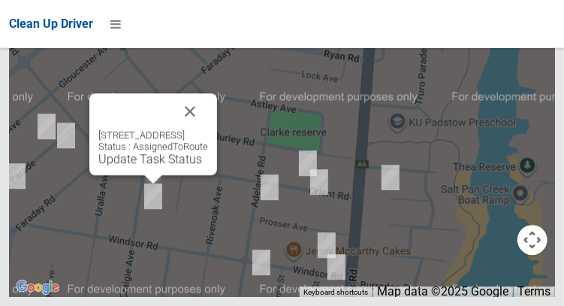
scroll to position [10261, 0]
click at [208, 129] on button "Close" at bounding box center [190, 111] width 36 height 36
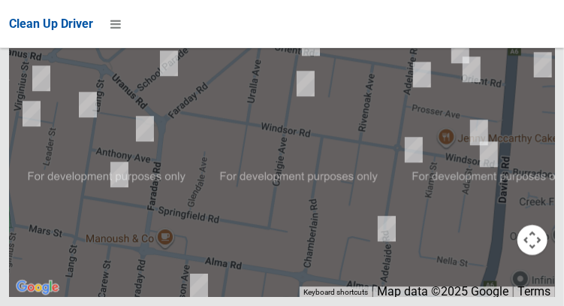
click at [393, 20] on button "OK" at bounding box center [377, 6] width 52 height 27
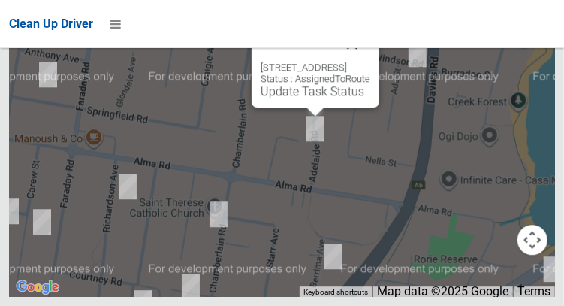
click at [370, 62] on button "Close" at bounding box center [352, 44] width 36 height 36
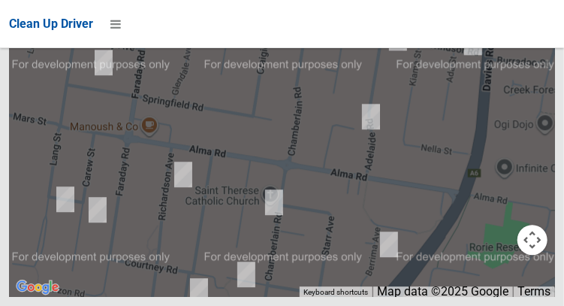
scroll to position [10276, 0]
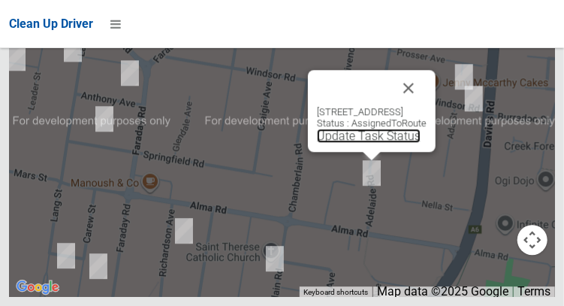
click at [377, 143] on link "Update Task Status" at bounding box center [369, 135] width 104 height 14
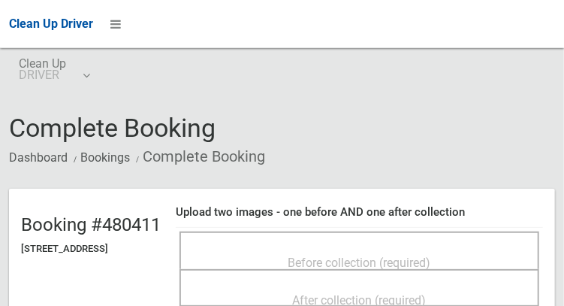
click at [327, 255] on span "Before collection (required)" at bounding box center [359, 262] width 143 height 14
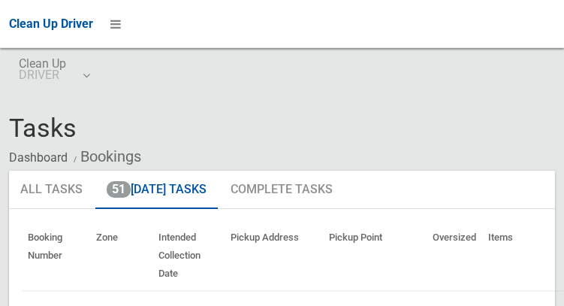
scroll to position [10276, 0]
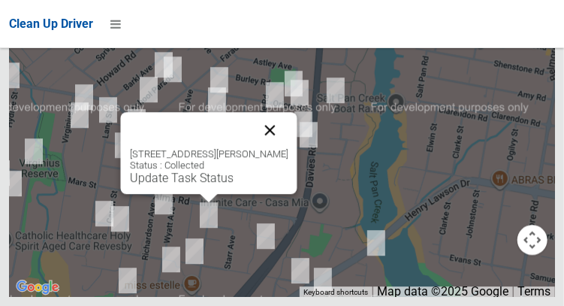
click at [287, 148] on button "Close" at bounding box center [269, 130] width 36 height 36
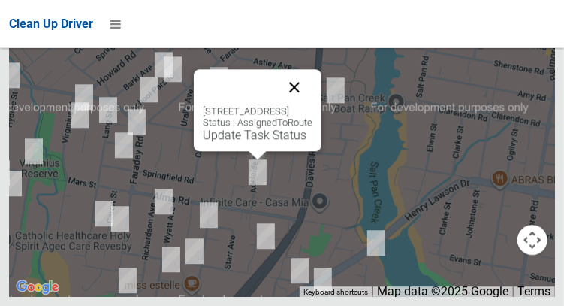
click at [312, 105] on button "Close" at bounding box center [294, 87] width 36 height 36
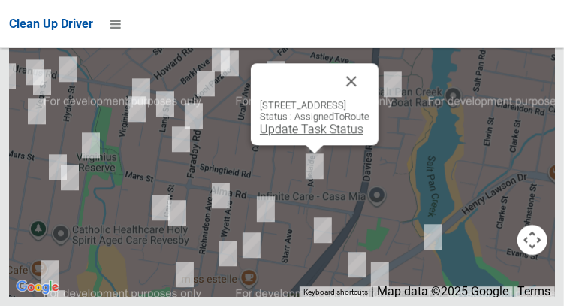
click at [306, 136] on link "Update Task Status" at bounding box center [312, 129] width 104 height 14
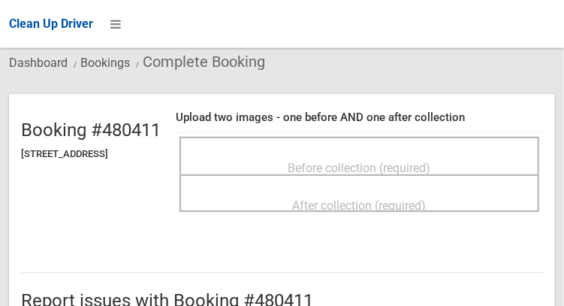
scroll to position [95, 0]
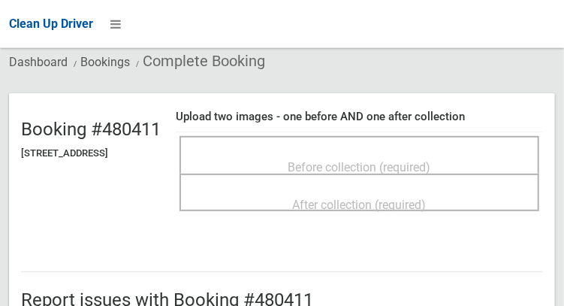
click at [473, 158] on div "Before collection (required)" at bounding box center [359, 166] width 327 height 28
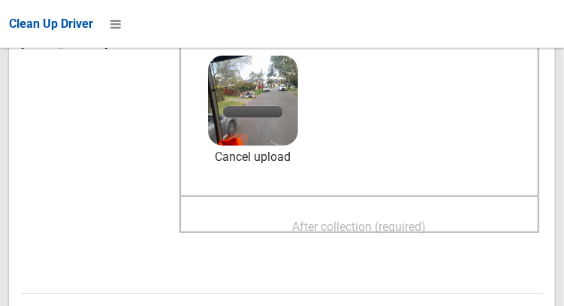
scroll to position [206, 0]
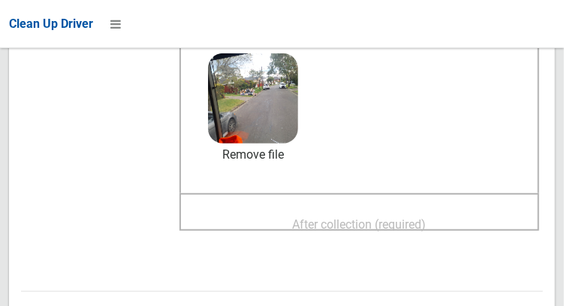
click at [390, 217] on span "After collection (required)" at bounding box center [360, 224] width 134 height 14
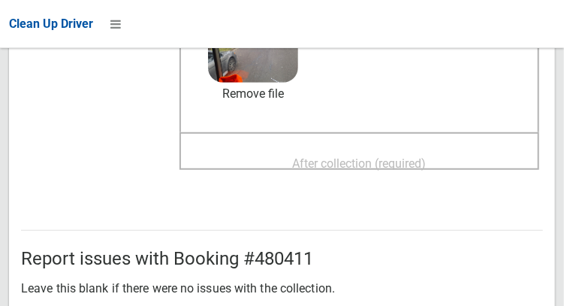
scroll to position [269, 0]
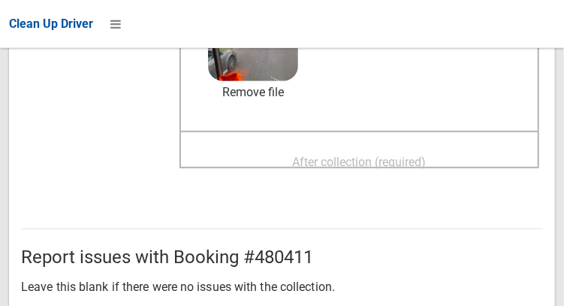
click at [426, 155] on span "After collection (required)" at bounding box center [360, 162] width 134 height 14
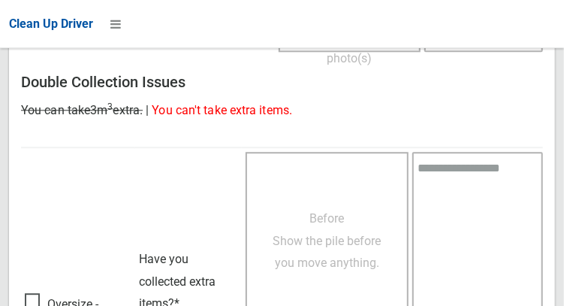
scroll to position [1355, 0]
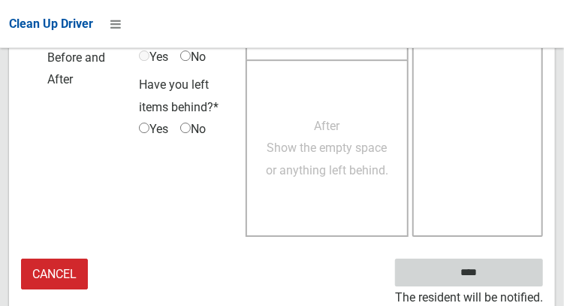
click at [491, 276] on input "****" at bounding box center [469, 272] width 148 height 28
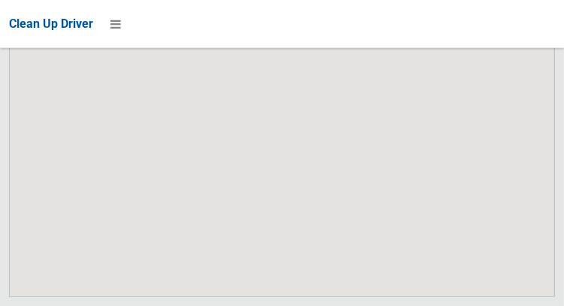
scroll to position [10276, 0]
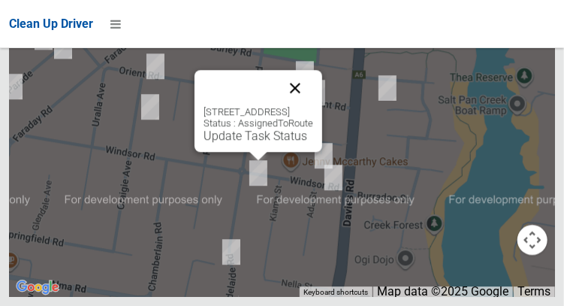
click at [313, 106] on button "Close" at bounding box center [295, 88] width 36 height 36
click at [242, 143] on link "Update Task Status" at bounding box center [255, 135] width 104 height 14
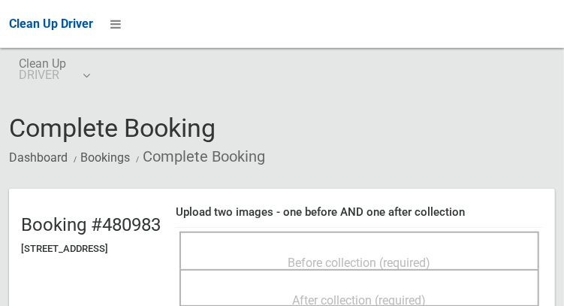
click at [281, 259] on div "Before collection (required)" at bounding box center [359, 262] width 327 height 28
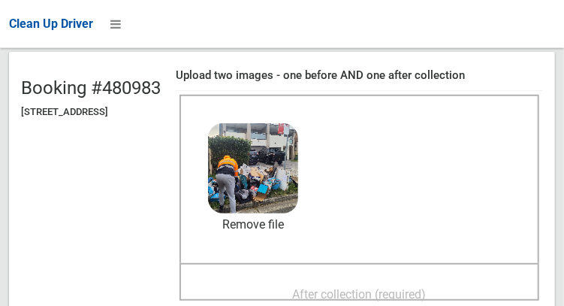
scroll to position [140, 0]
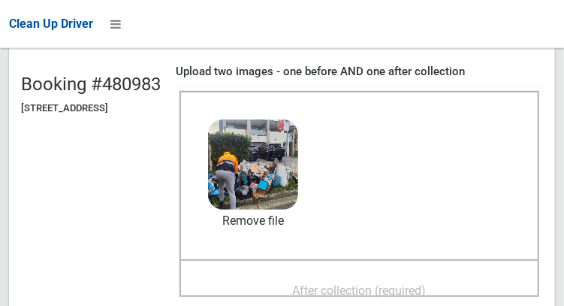
click at [426, 283] on span "After collection (required)" at bounding box center [360, 290] width 134 height 14
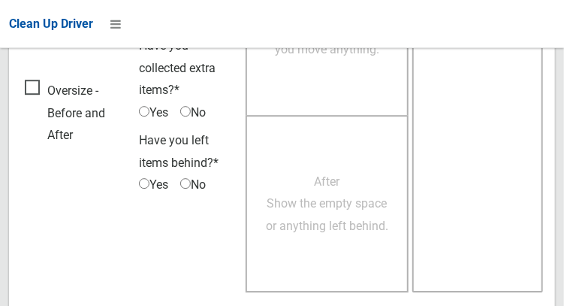
scroll to position [1355, 0]
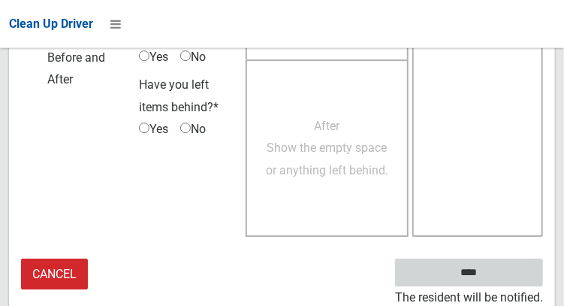
click at [491, 281] on input "****" at bounding box center [469, 272] width 148 height 28
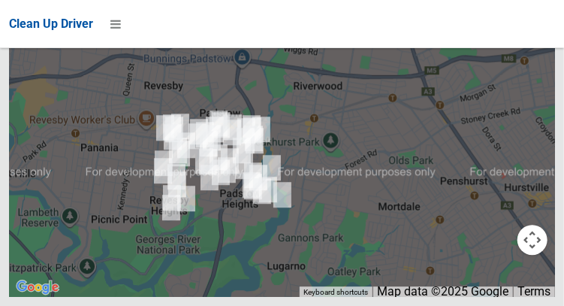
scroll to position [10276, 0]
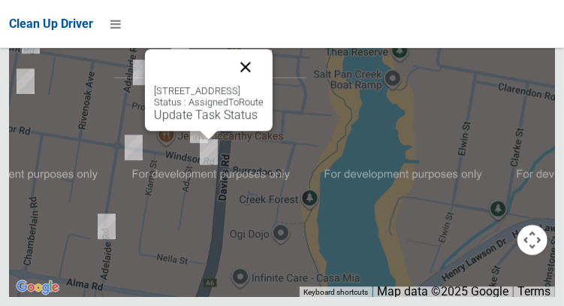
click at [263, 85] on button "Close" at bounding box center [245, 67] width 36 height 36
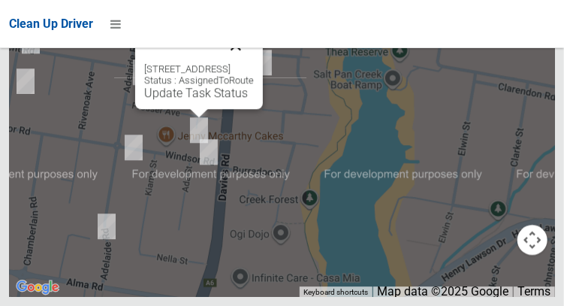
click at [254, 63] on button "Close" at bounding box center [236, 45] width 36 height 36
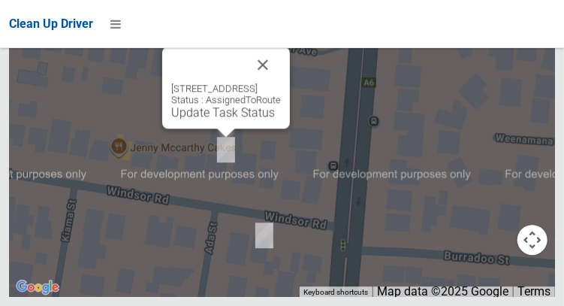
click at [233, 128] on div "6 Windsor Road, PADSTOW NSW 2211 Status : AssignedToRoute Update Task Status" at bounding box center [226, 88] width 128 height 82
click at [220, 119] on link "Update Task Status" at bounding box center [223, 112] width 104 height 14
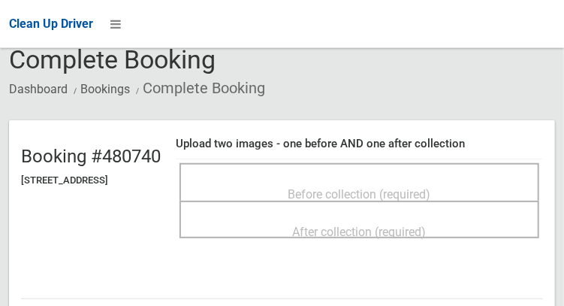
scroll to position [104, 0]
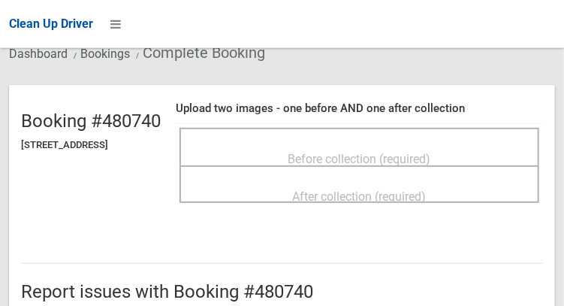
click at [355, 154] on span "Before collection (required)" at bounding box center [359, 159] width 143 height 14
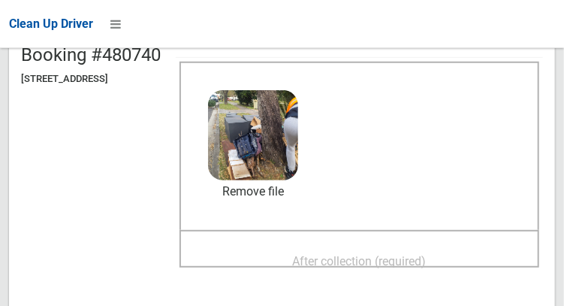
scroll to position [202, 0]
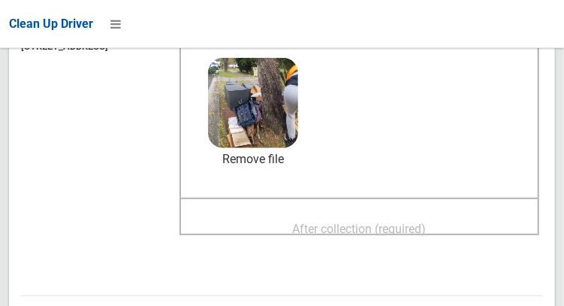
click at [422, 221] on span "After collection (required)" at bounding box center [360, 228] width 134 height 14
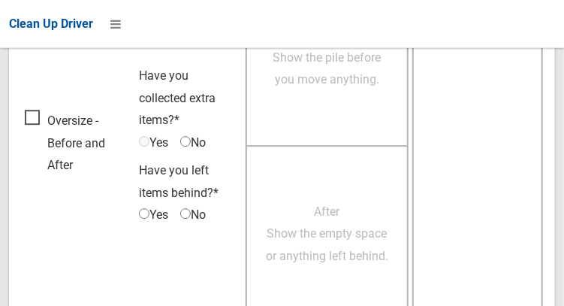
scroll to position [1355, 0]
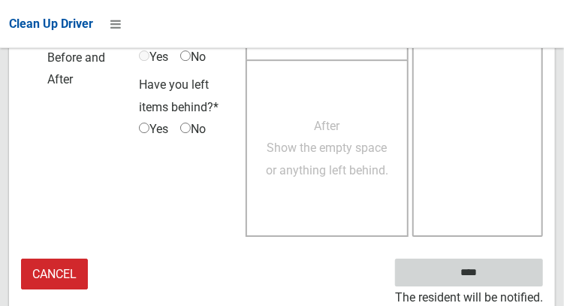
click at [485, 281] on input "****" at bounding box center [469, 272] width 148 height 28
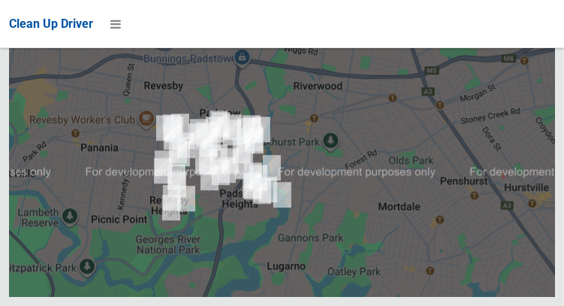
scroll to position [10276, 0]
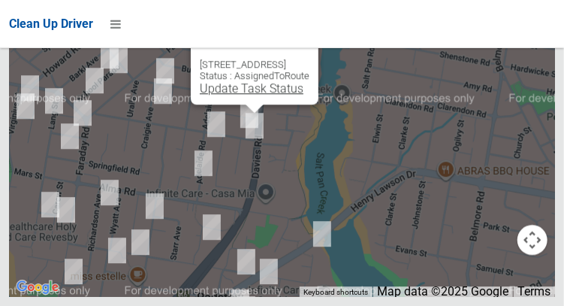
click at [245, 95] on link "Update Task Status" at bounding box center [252, 88] width 104 height 14
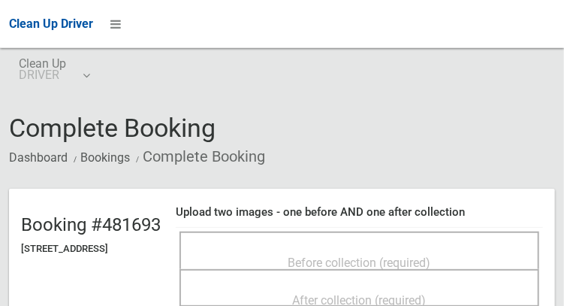
click at [343, 257] on span "Before collection (required)" at bounding box center [359, 262] width 143 height 14
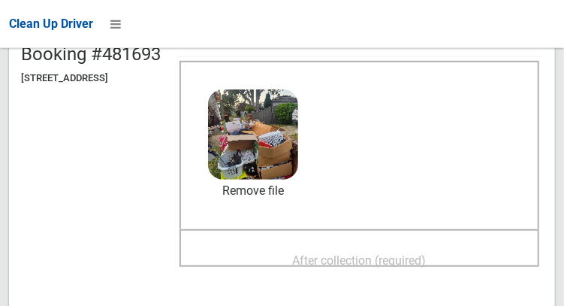
scroll to position [171, 0]
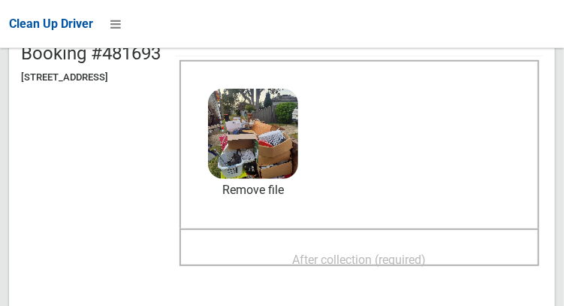
click at [426, 252] on span "After collection (required)" at bounding box center [360, 259] width 134 height 14
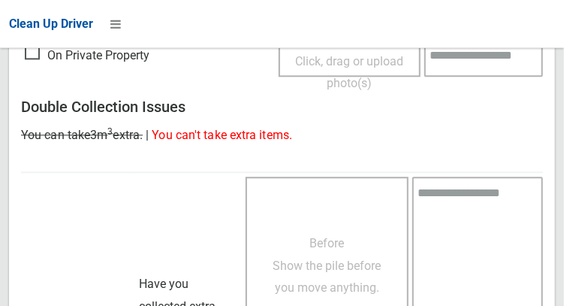
scroll to position [1355, 0]
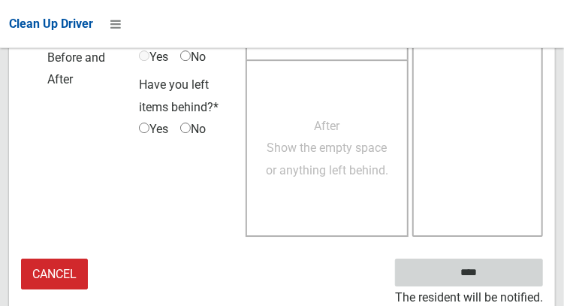
click at [491, 278] on input "****" at bounding box center [469, 272] width 148 height 28
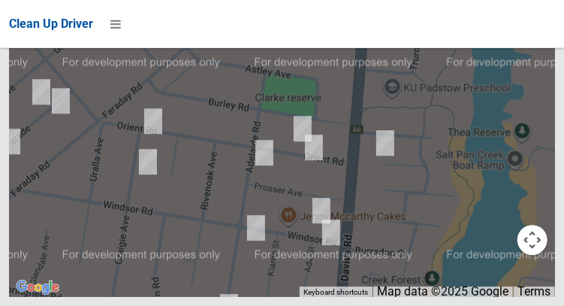
scroll to position [10276, 0]
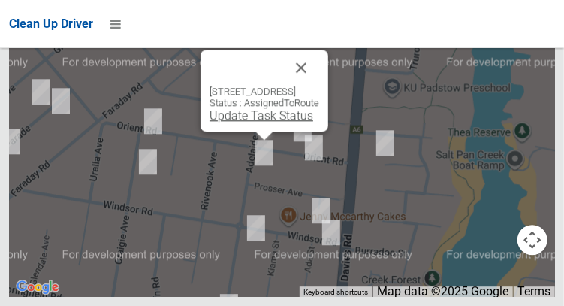
click at [247, 122] on link "Update Task Status" at bounding box center [261, 115] width 104 height 14
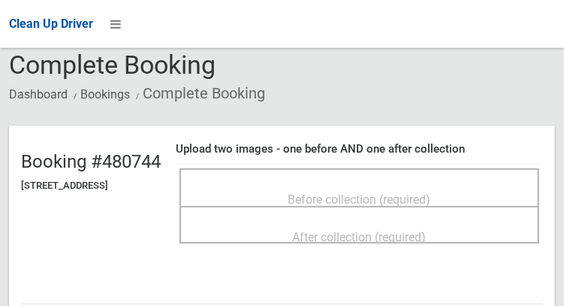
scroll to position [65, 0]
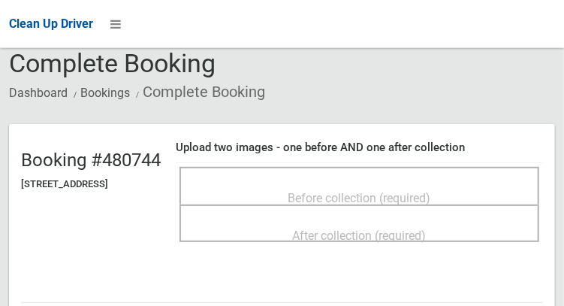
click at [423, 191] on span "Before collection (required)" at bounding box center [359, 198] width 143 height 14
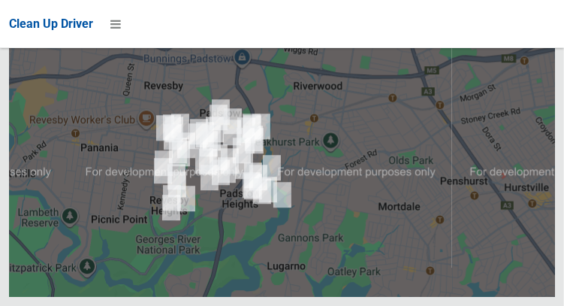
scroll to position [10276, 0]
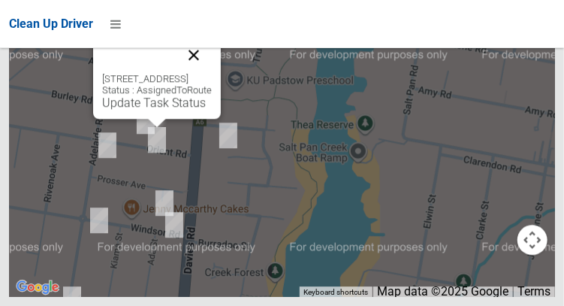
click at [212, 73] on button "Close" at bounding box center [194, 55] width 36 height 36
click at [158, 110] on link "Update Task Status" at bounding box center [154, 102] width 104 height 14
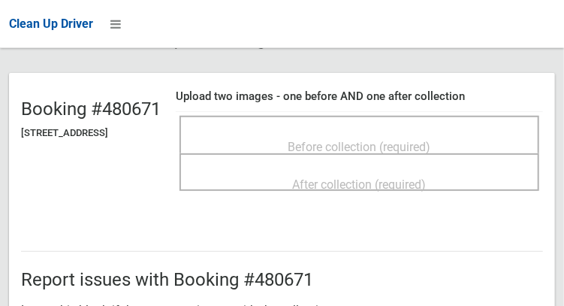
scroll to position [119, 0]
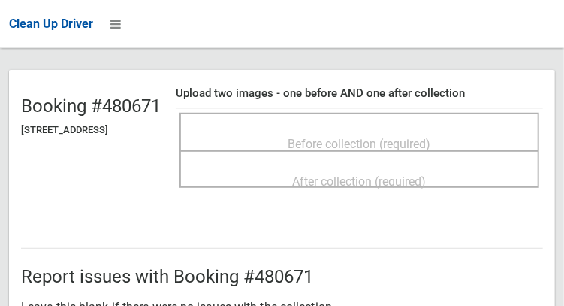
click at [464, 138] on div "Before collection (required)" at bounding box center [359, 143] width 327 height 28
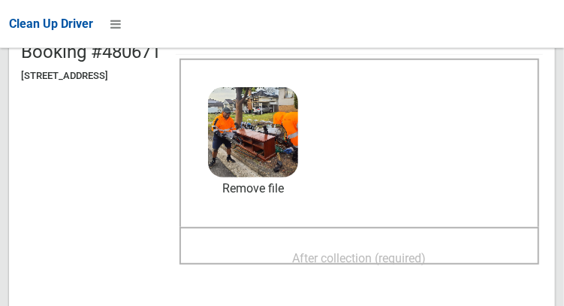
scroll to position [182, 0]
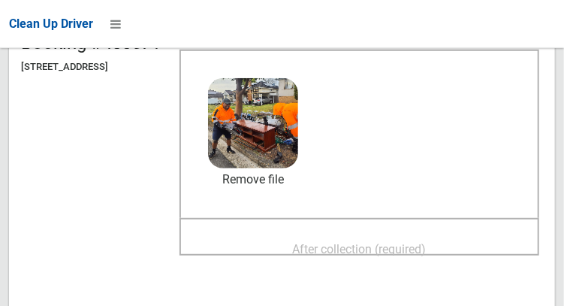
click at [460, 236] on div "After collection (required)" at bounding box center [359, 248] width 327 height 28
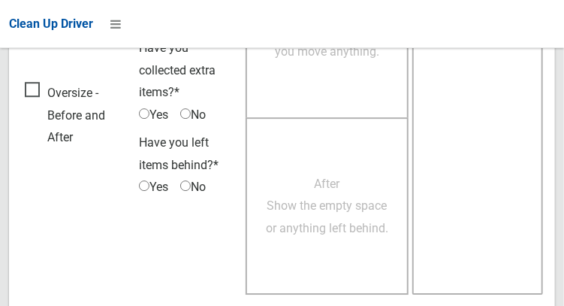
scroll to position [1355, 0]
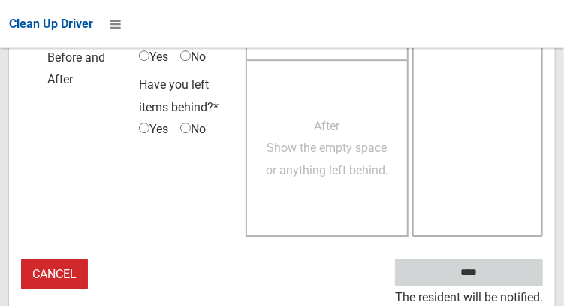
click at [479, 275] on input "****" at bounding box center [469, 272] width 148 height 28
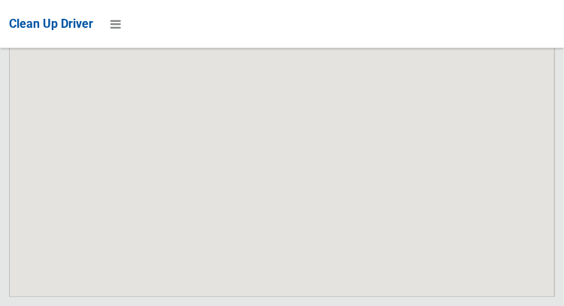
scroll to position [10276, 0]
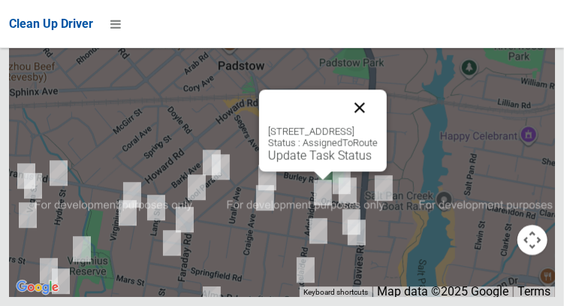
click at [378, 125] on button "Close" at bounding box center [360, 107] width 36 height 36
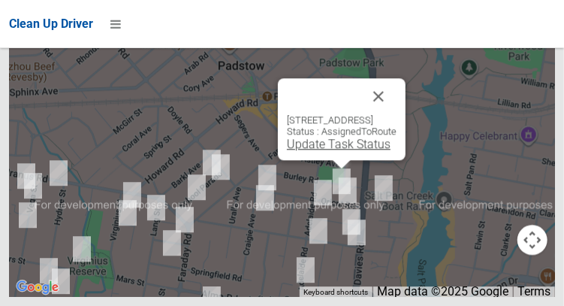
click at [331, 151] on link "Update Task Status" at bounding box center [339, 144] width 104 height 14
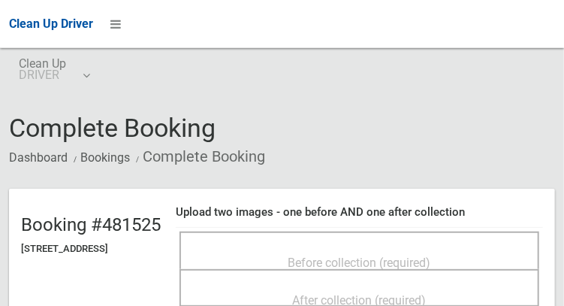
click at [347, 256] on span "Before collection (required)" at bounding box center [359, 262] width 143 height 14
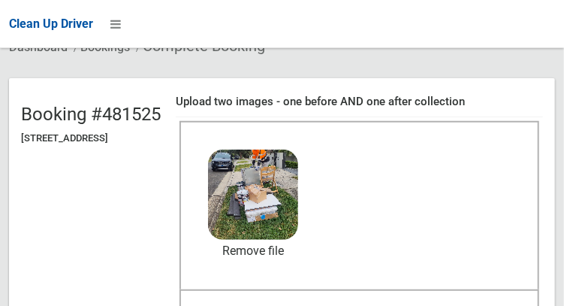
scroll to position [117, 0]
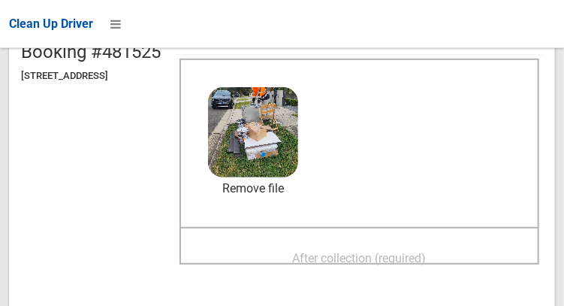
scroll to position [197, 0]
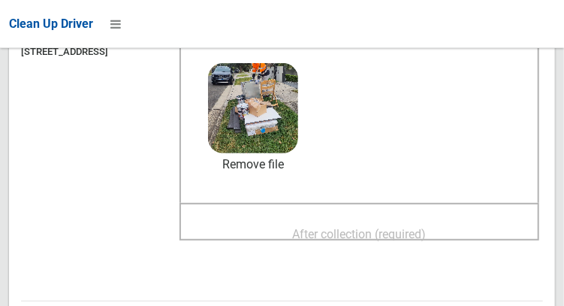
click at [485, 221] on div "After collection (required)" at bounding box center [359, 233] width 327 height 28
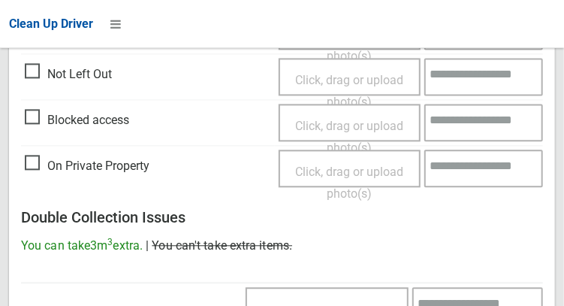
scroll to position [1355, 0]
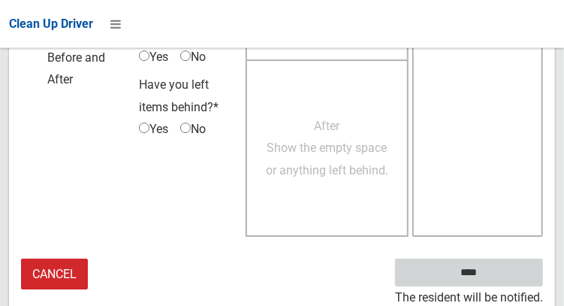
click at [491, 281] on input "****" at bounding box center [469, 272] width 148 height 28
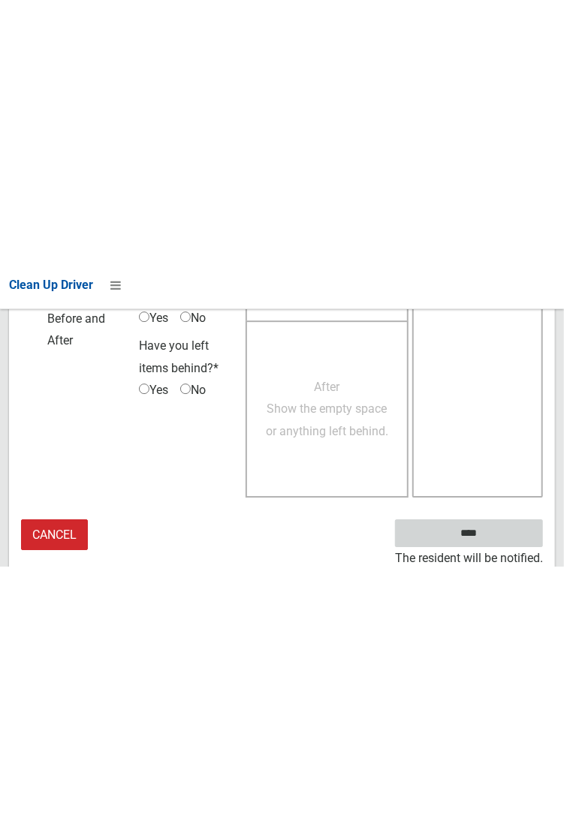
scroll to position [867, 0]
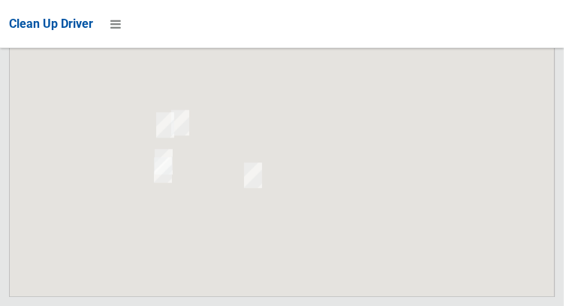
scroll to position [10276, 0]
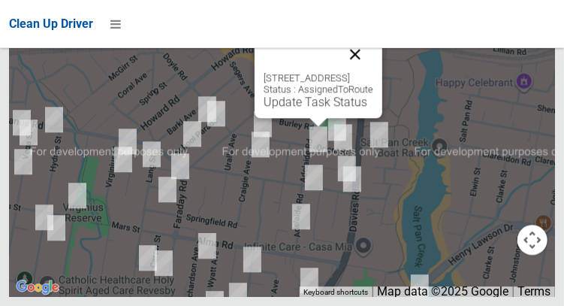
click at [373, 72] on button "Close" at bounding box center [355, 54] width 36 height 36
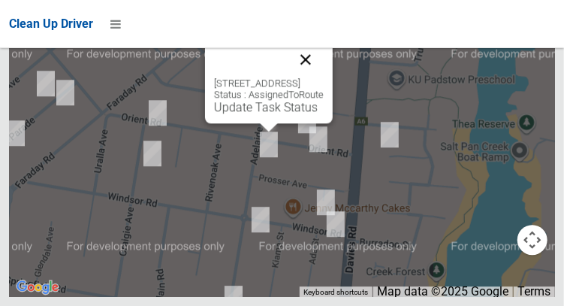
click at [324, 77] on button "Close" at bounding box center [305, 59] width 36 height 36
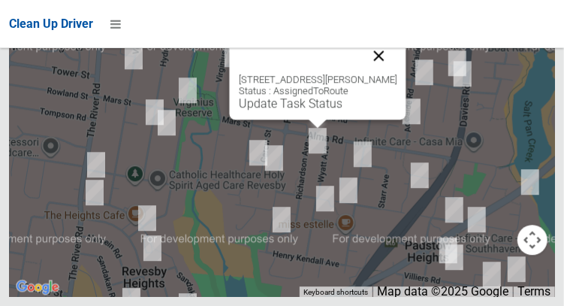
click at [396, 74] on button "Close" at bounding box center [378, 56] width 36 height 36
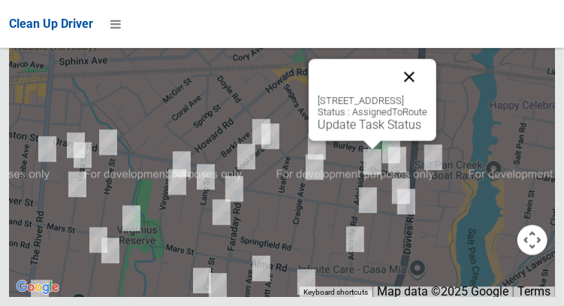
click at [427, 95] on button "Close" at bounding box center [409, 77] width 36 height 36
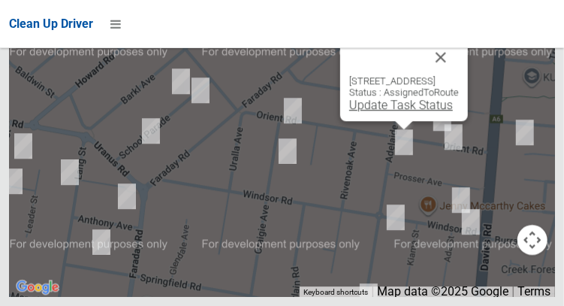
click at [400, 112] on link "Update Task Status" at bounding box center [401, 105] width 104 height 14
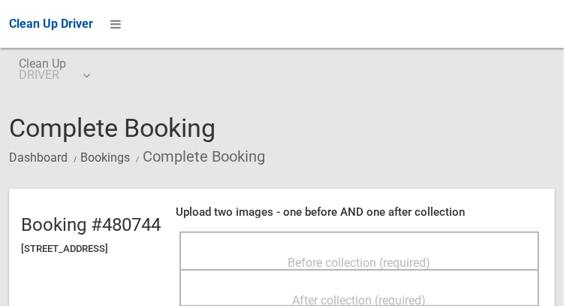
click at [429, 248] on div "Before collection (required)" at bounding box center [359, 262] width 327 height 28
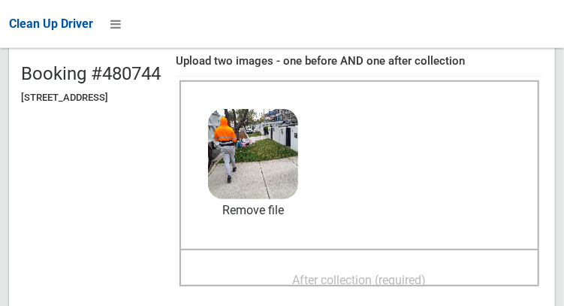
scroll to position [164, 0]
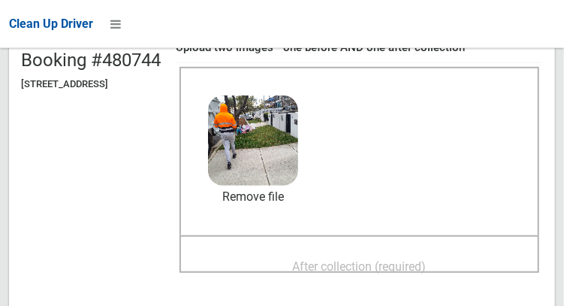
click at [417, 261] on span "After collection (required)" at bounding box center [360, 266] width 134 height 14
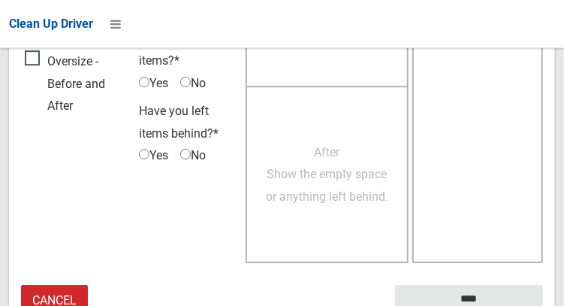
scroll to position [1355, 0]
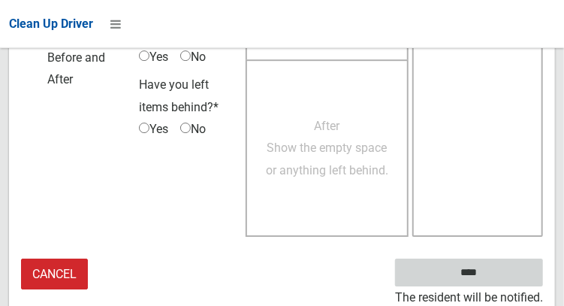
click at [491, 278] on input "****" at bounding box center [469, 272] width 148 height 28
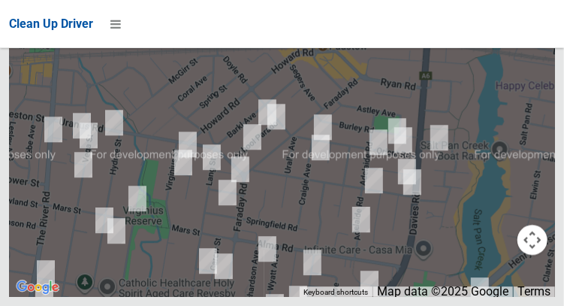
scroll to position [10276, 0]
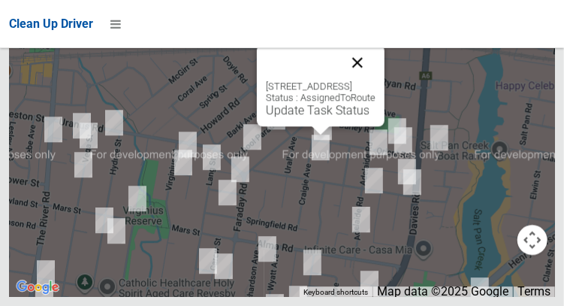
click at [375, 80] on button "Close" at bounding box center [357, 62] width 36 height 36
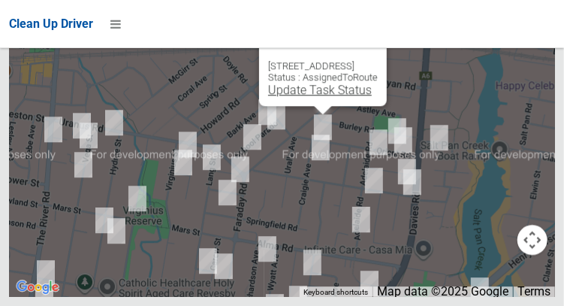
click at [315, 97] on link "Update Task Status" at bounding box center [320, 90] width 104 height 14
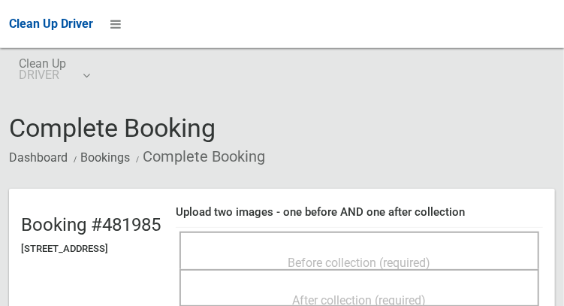
click at [346, 255] on span "Before collection (required)" at bounding box center [359, 262] width 143 height 14
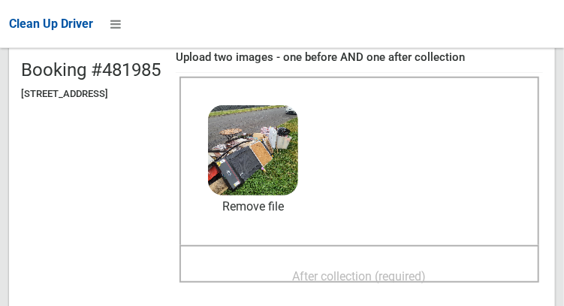
scroll to position [188, 0]
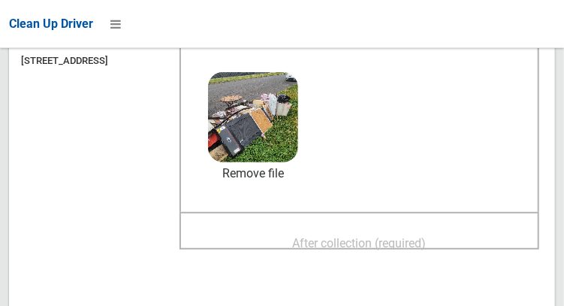
click at [401, 236] on span "After collection (required)" at bounding box center [360, 243] width 134 height 14
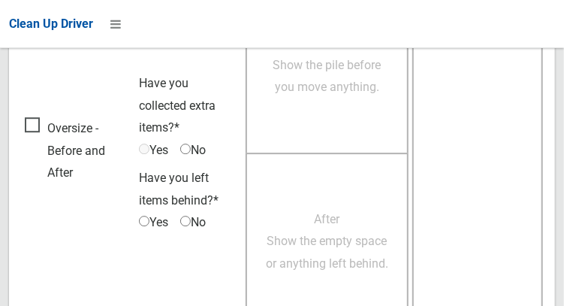
scroll to position [1355, 0]
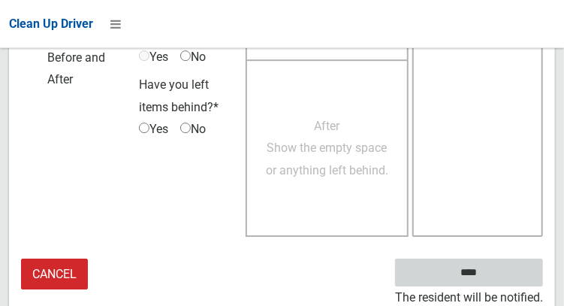
click at [491, 277] on input "****" at bounding box center [469, 272] width 148 height 28
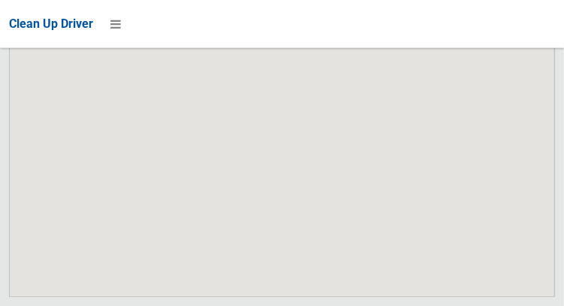
scroll to position [10276, 0]
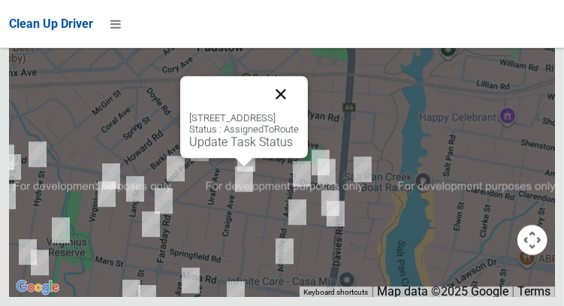
click at [299, 112] on button "Close" at bounding box center [281, 94] width 36 height 36
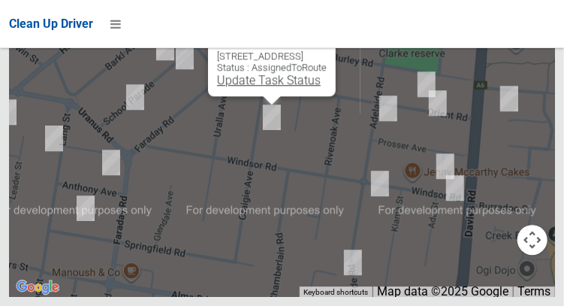
click at [263, 87] on link "Update Task Status" at bounding box center [269, 80] width 104 height 14
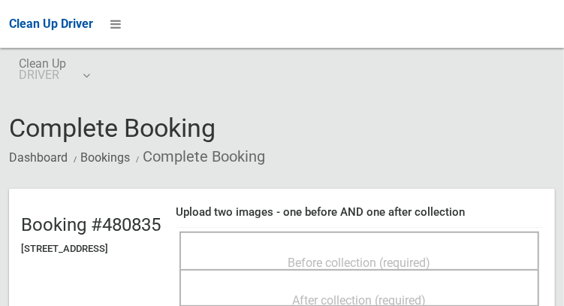
click at [366, 257] on span "Before collection (required)" at bounding box center [359, 262] width 143 height 14
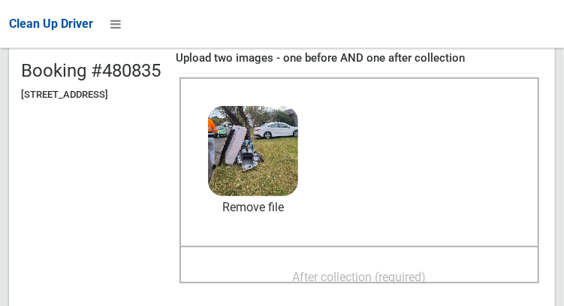
scroll to position [190, 0]
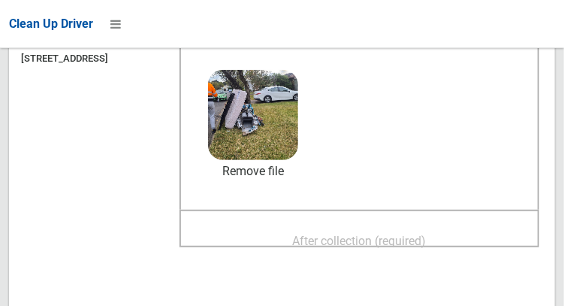
click at [426, 233] on span "After collection (required)" at bounding box center [360, 240] width 134 height 14
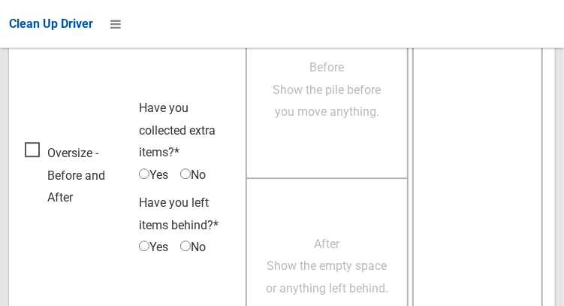
scroll to position [1355, 0]
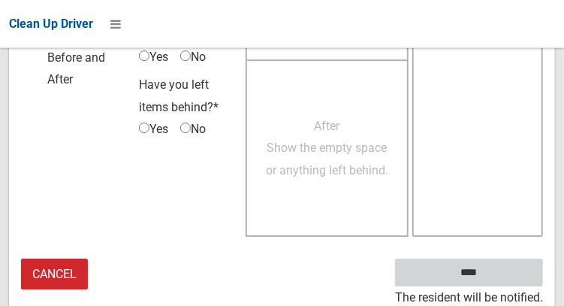
click at [491, 270] on input "****" at bounding box center [469, 272] width 148 height 28
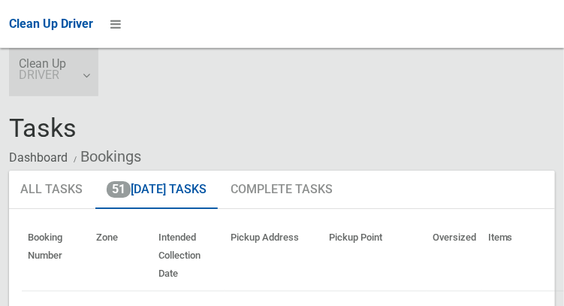
click at [86, 80] on link "Clean Up DRIVER" at bounding box center [53, 72] width 89 height 48
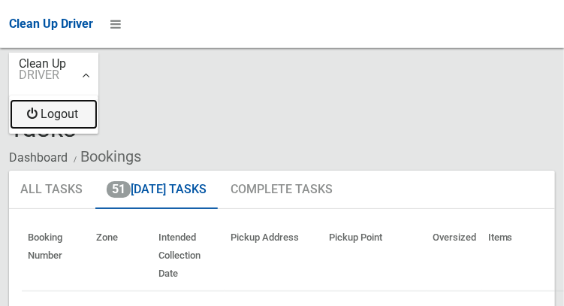
click at [51, 119] on link "Logout" at bounding box center [54, 114] width 88 height 30
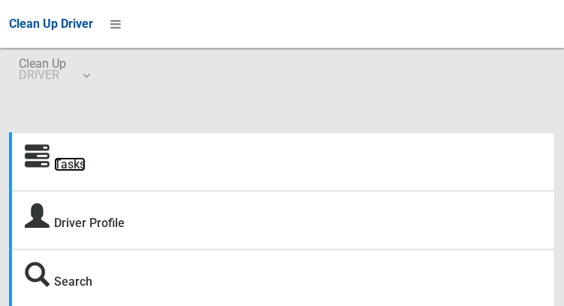
click at [64, 159] on link "Tasks" at bounding box center [70, 164] width 32 height 14
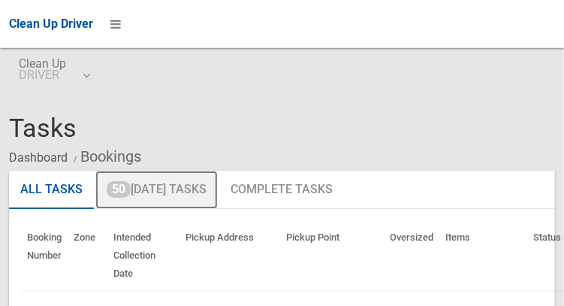
click at [155, 196] on link "50 [DATE] Tasks" at bounding box center [156, 189] width 122 height 39
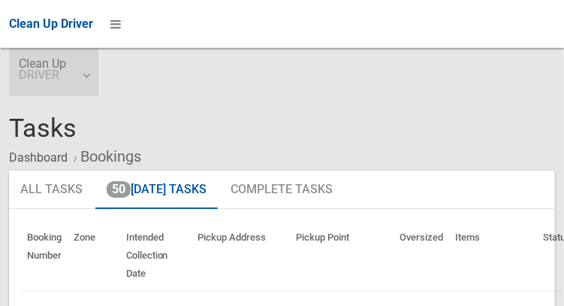
click at [94, 78] on link "Clean Up DRIVER" at bounding box center [53, 72] width 89 height 48
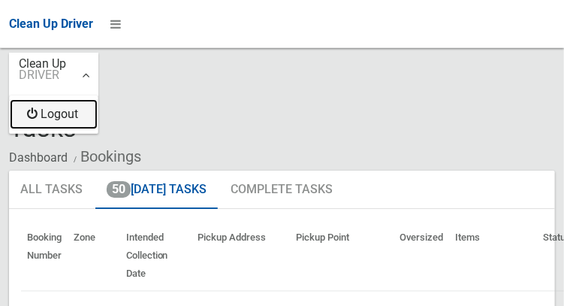
click at [79, 118] on link "Logout" at bounding box center [54, 114] width 88 height 30
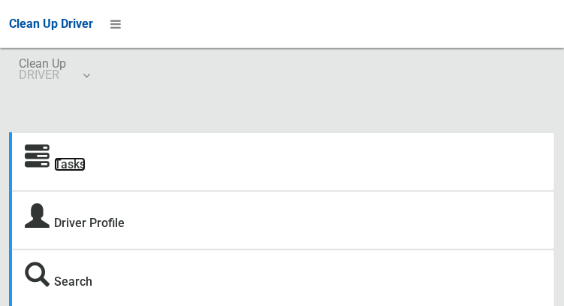
click at [61, 170] on link "Tasks" at bounding box center [70, 164] width 32 height 14
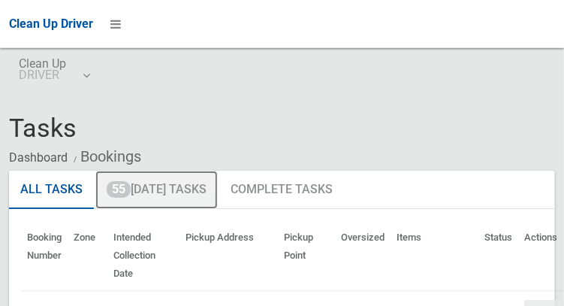
click at [143, 196] on link "55 [DATE] Tasks" at bounding box center [156, 189] width 122 height 39
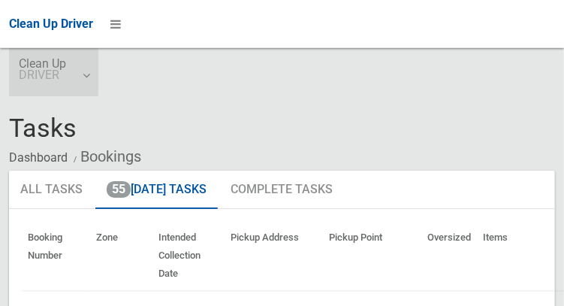
click at [90, 83] on link "Clean Up DRIVER" at bounding box center [53, 72] width 89 height 48
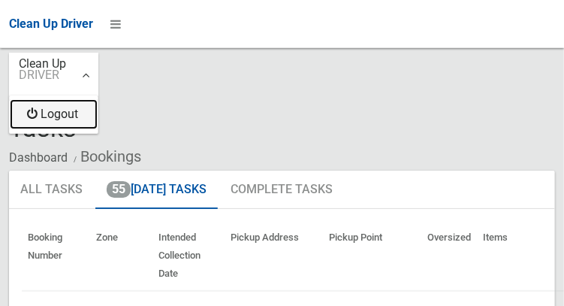
click at [77, 119] on link "Logout" at bounding box center [54, 114] width 88 height 30
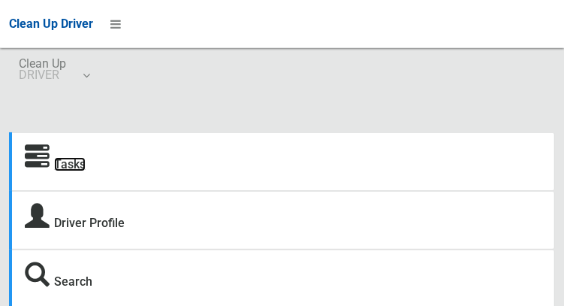
click at [69, 170] on link "Tasks" at bounding box center [70, 164] width 32 height 14
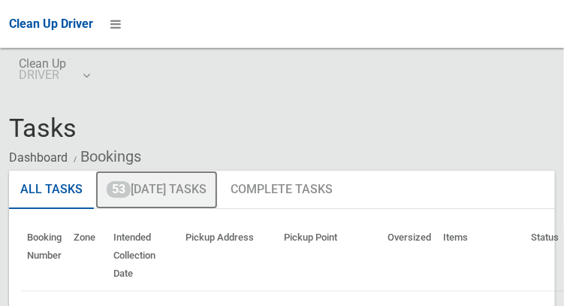
click at [195, 195] on link "53 [DATE] Tasks" at bounding box center [156, 189] width 122 height 39
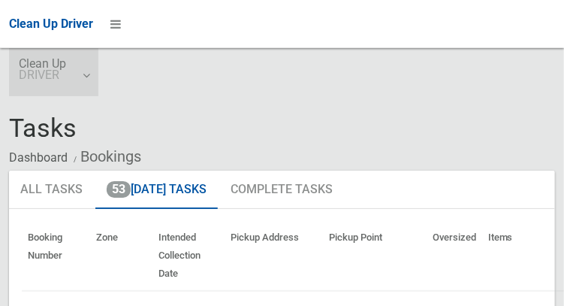
click at [83, 76] on link "Clean Up DRIVER" at bounding box center [53, 72] width 89 height 48
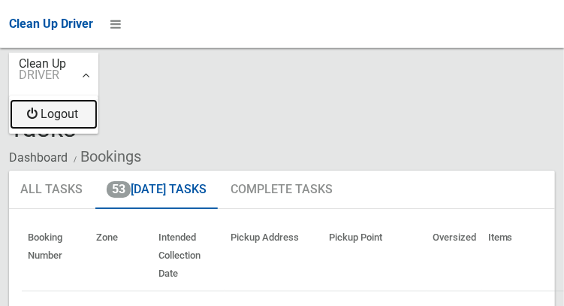
click at [65, 120] on link "Logout" at bounding box center [54, 114] width 88 height 30
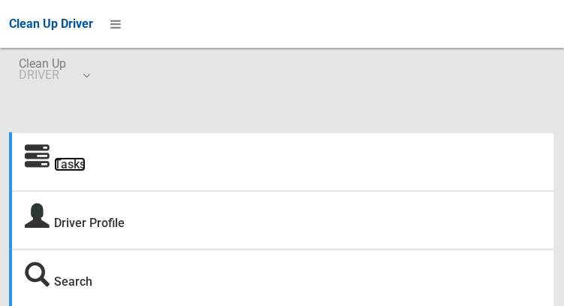
click at [75, 158] on link "Tasks" at bounding box center [70, 164] width 32 height 14
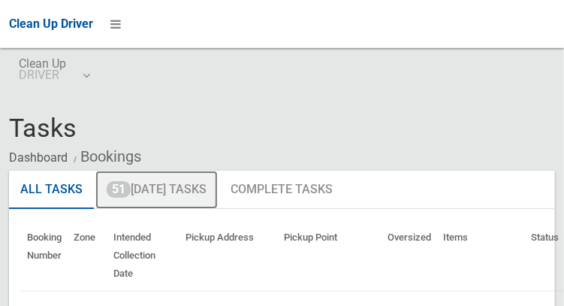
click at [197, 184] on link "51 [DATE] Tasks" at bounding box center [156, 189] width 122 height 39
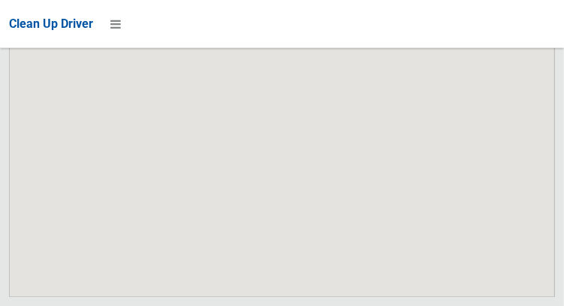
scroll to position [10276, 0]
